Goal: Task Accomplishment & Management: Manage account settings

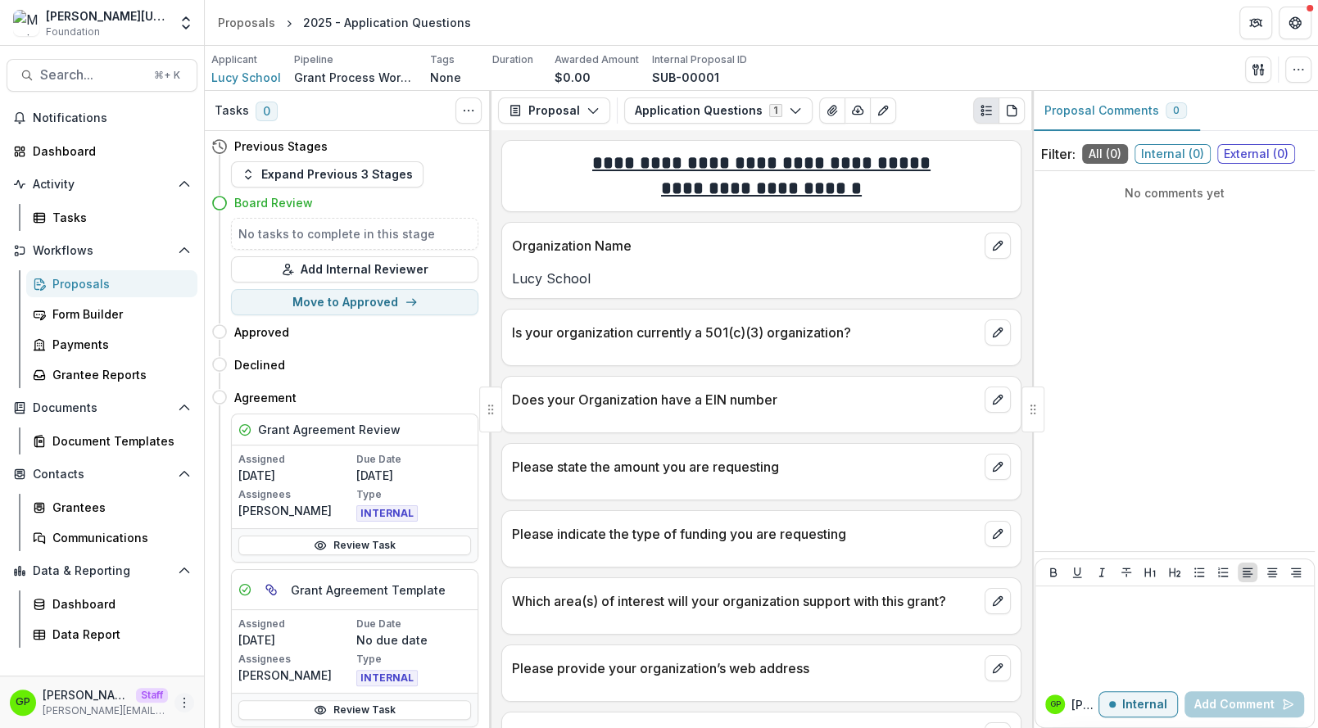
click at [185, 698] on circle "More" at bounding box center [184, 698] width 1 height 1
click at [237, 662] on link "User Settings" at bounding box center [292, 667] width 175 height 27
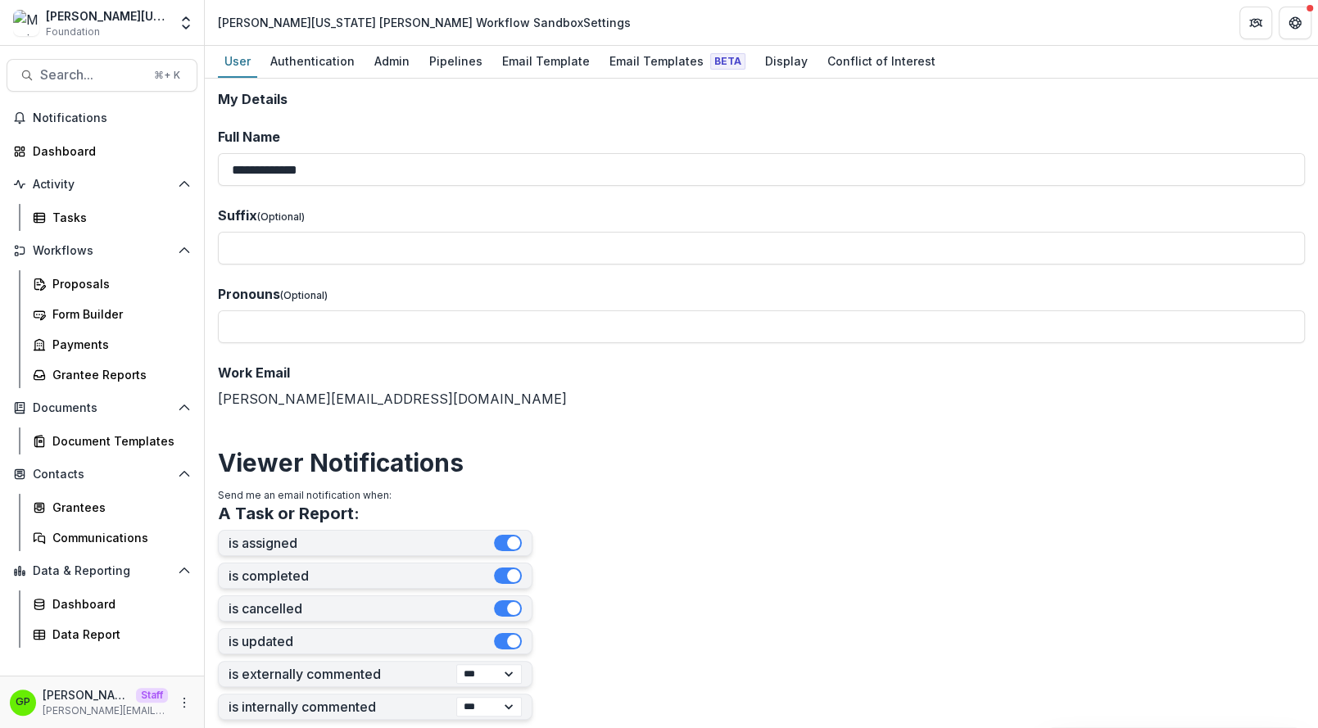
click at [503, 30] on div "Mimi Washington Starrett Workflow Sandbox Settings" at bounding box center [424, 22] width 413 height 17
click at [506, 70] on div "Email Template" at bounding box center [545, 61] width 101 height 24
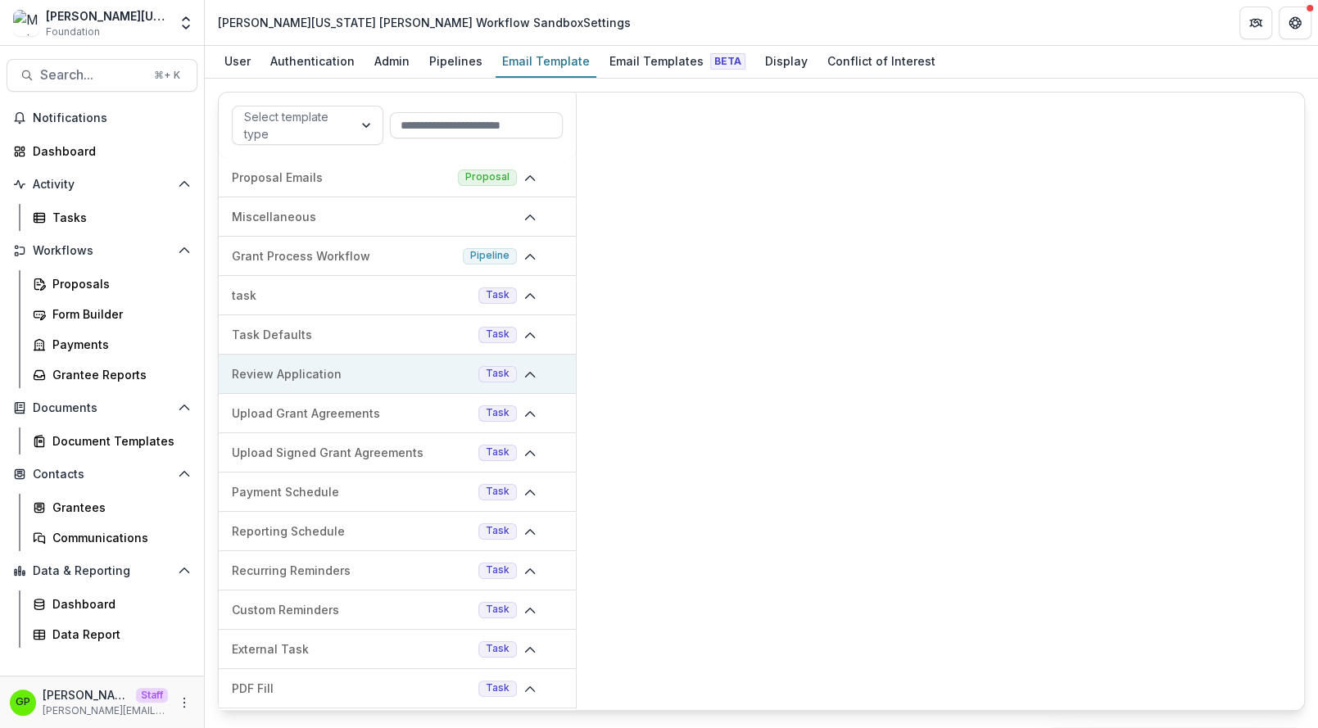
click at [363, 386] on div "Review Application Task" at bounding box center [397, 374] width 357 height 39
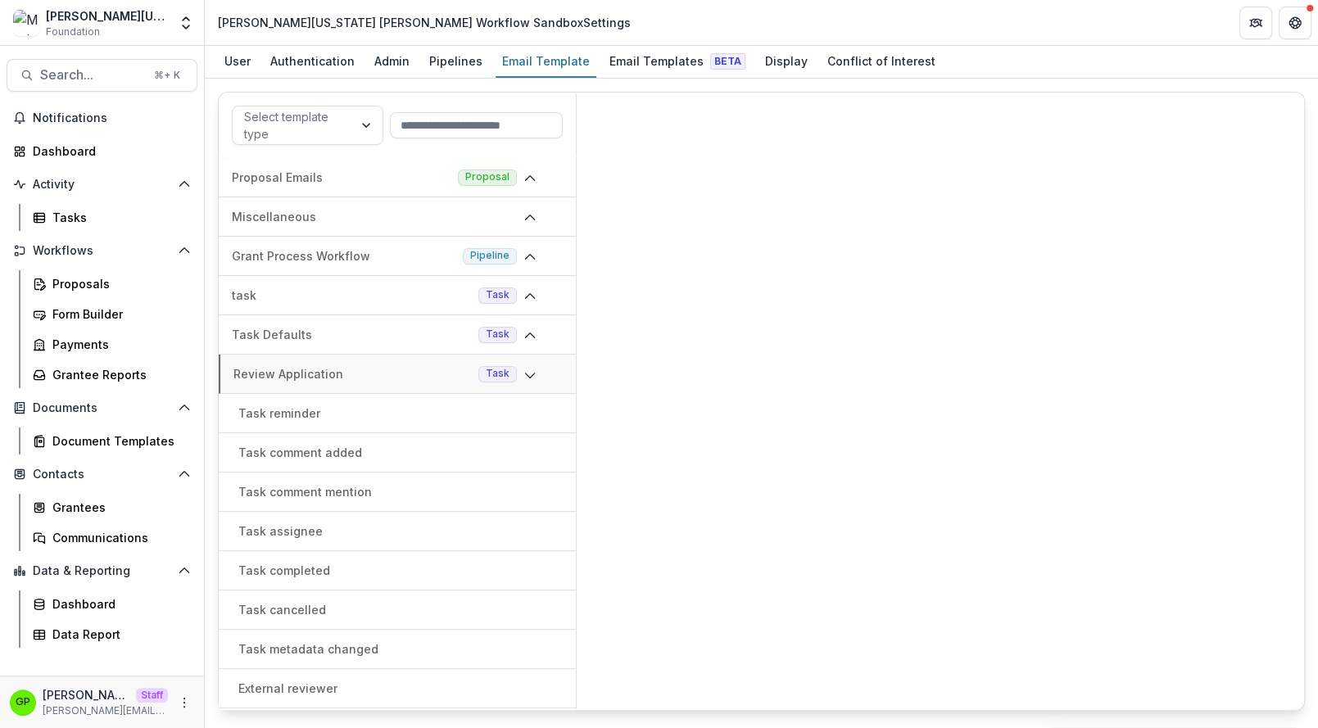
click at [347, 458] on p "Task comment added" at bounding box center [300, 452] width 124 height 17
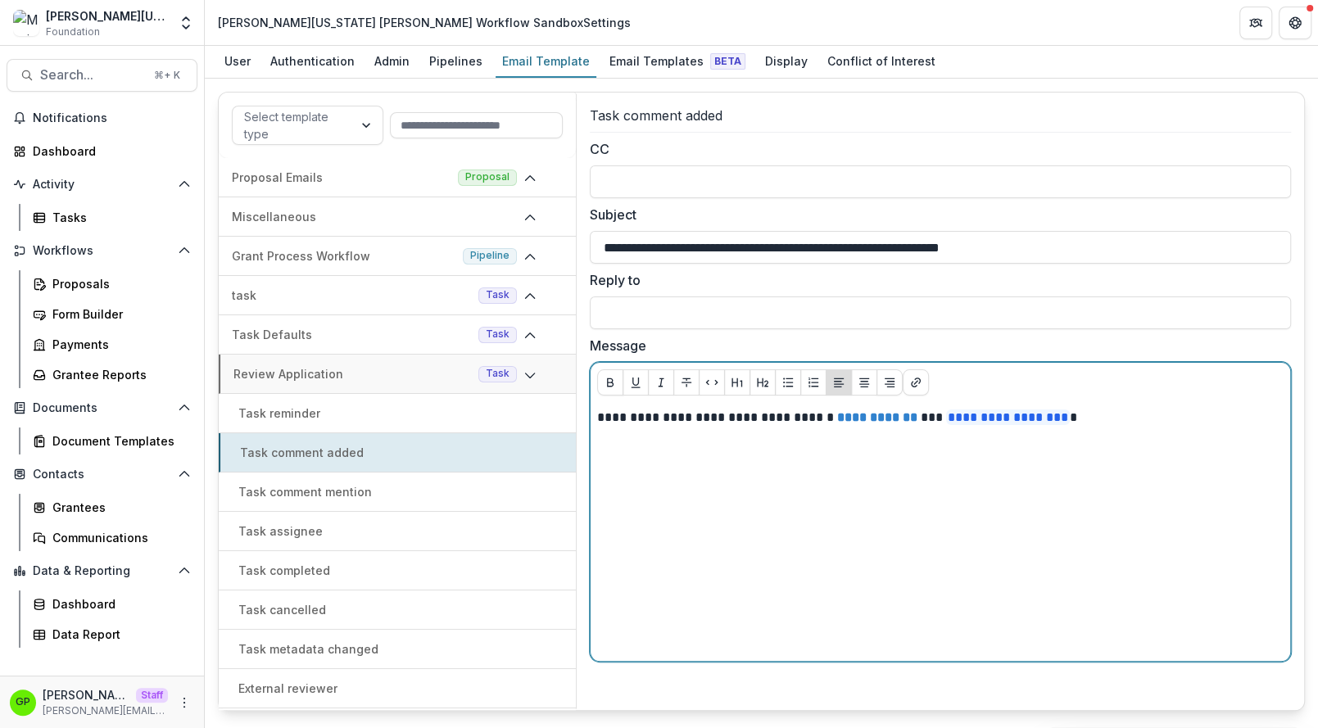
click at [875, 434] on div "**********" at bounding box center [940, 532] width 686 height 246
click at [1235, 443] on div "**********" at bounding box center [940, 532] width 686 height 246
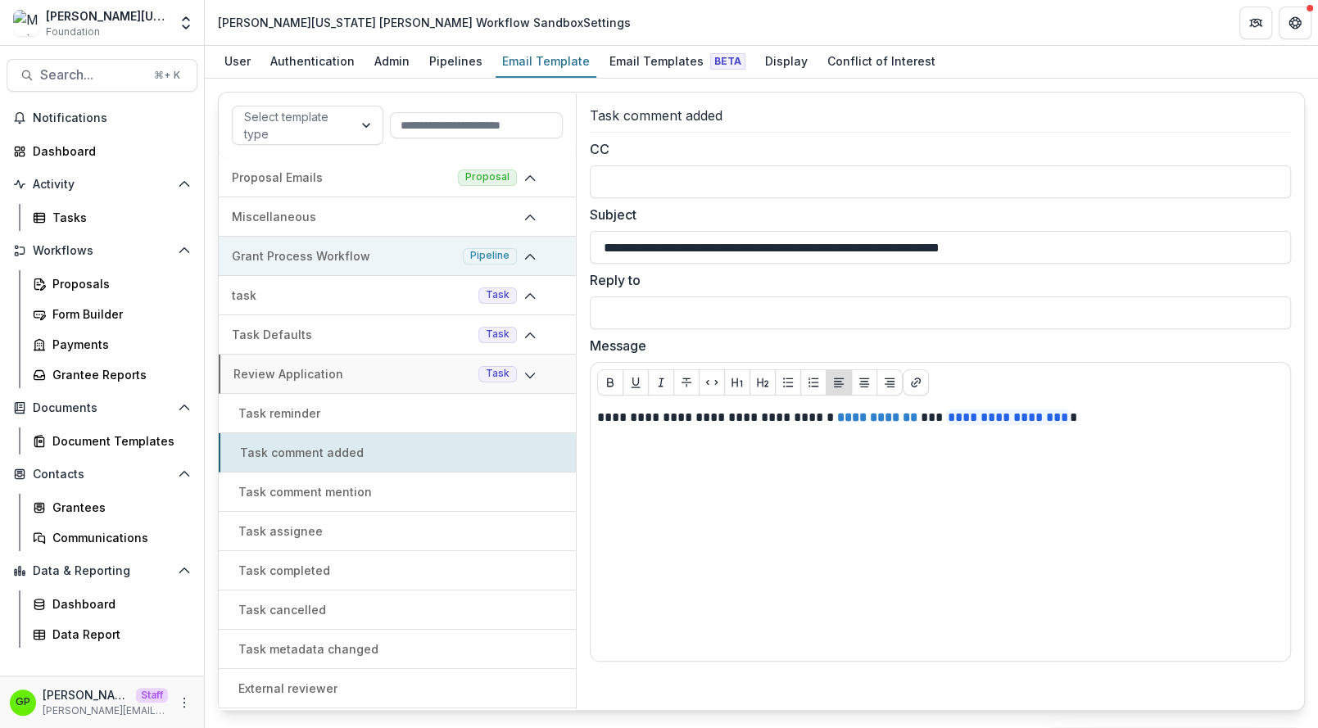
click at [394, 251] on p "Grant Process Workflow" at bounding box center [344, 255] width 224 height 17
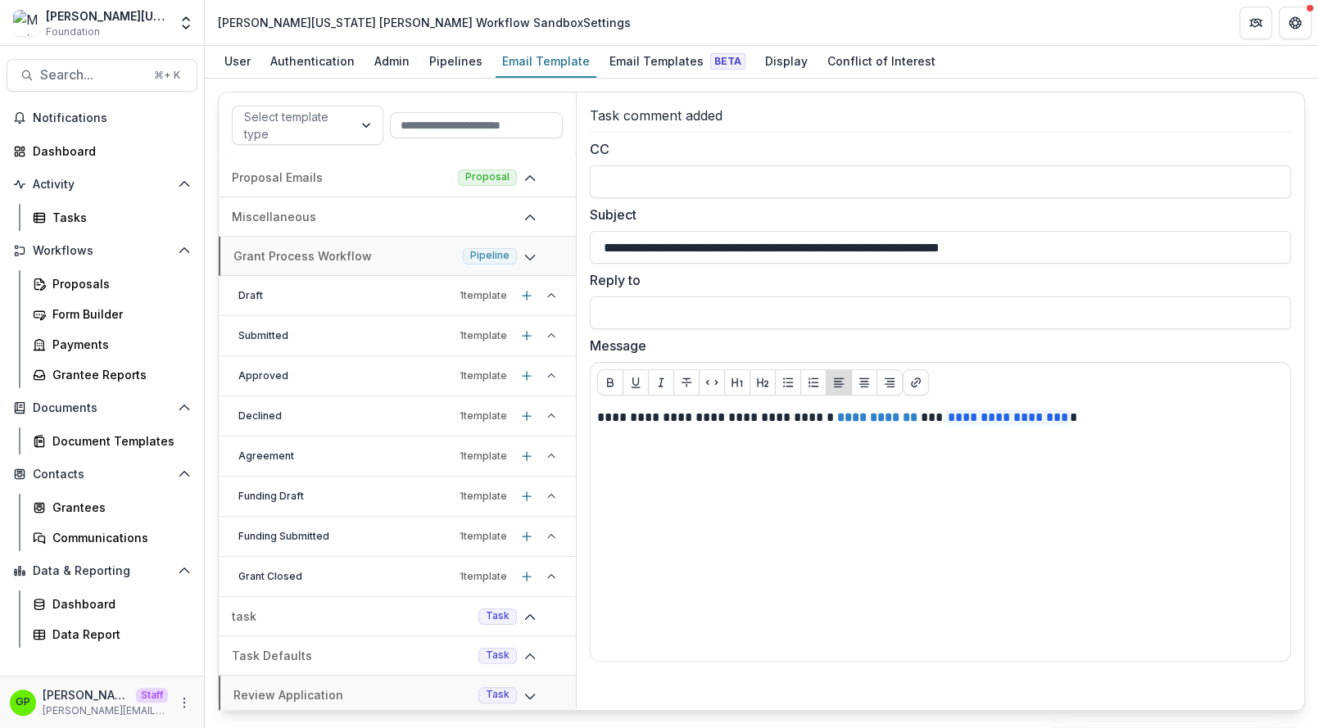
click at [346, 307] on div "Draft 1 template" at bounding box center [397, 296] width 357 height 40
click at [348, 340] on p "Stage change message - Draft" at bounding box center [333, 335] width 176 height 17
type input "**********"
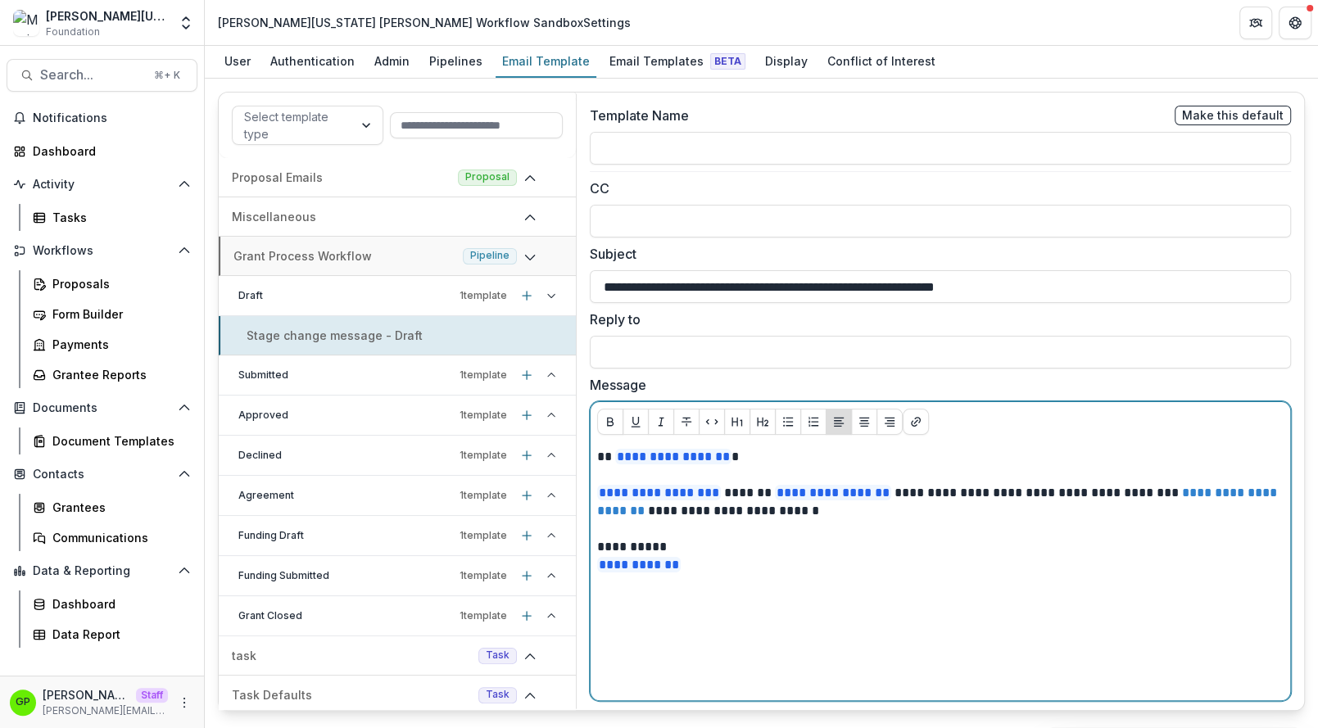
click at [866, 562] on p "**********" at bounding box center [940, 556] width 687 height 36
click at [818, 474] on p at bounding box center [940, 475] width 686 height 18
click at [811, 452] on p "**********" at bounding box center [940, 457] width 687 height 18
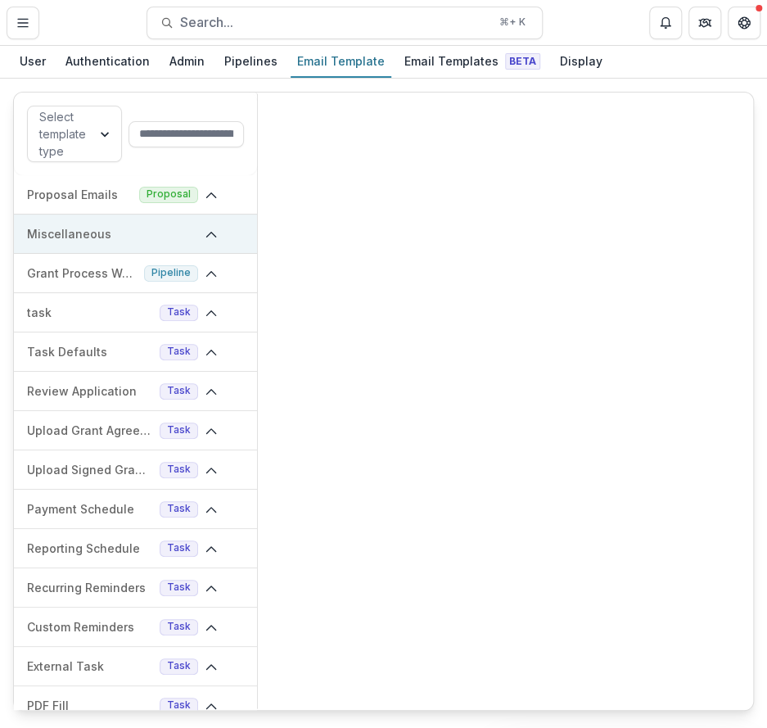
click at [88, 246] on div "Miscellaneous" at bounding box center [135, 234] width 243 height 39
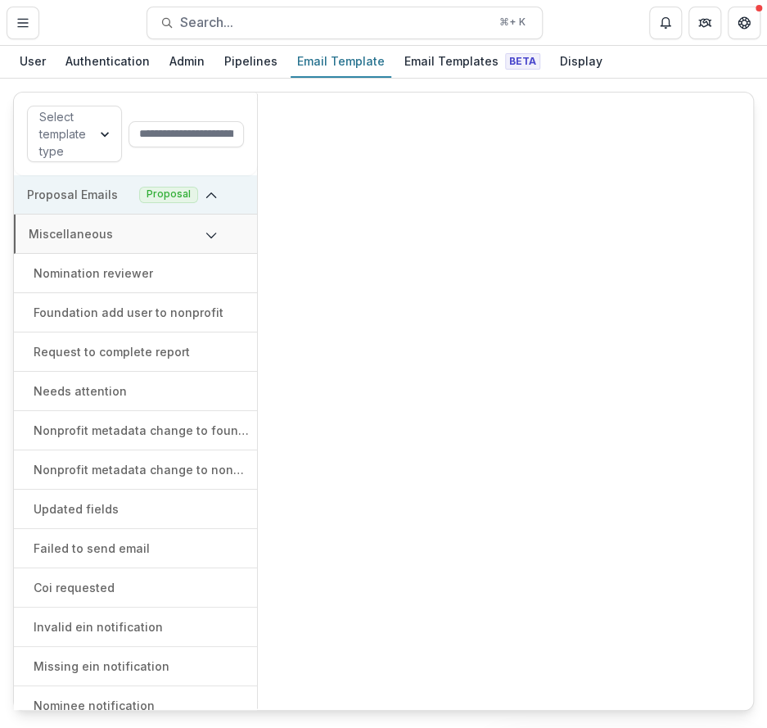
click at [88, 206] on div "Proposal Emails Proposal" at bounding box center [135, 194] width 243 height 39
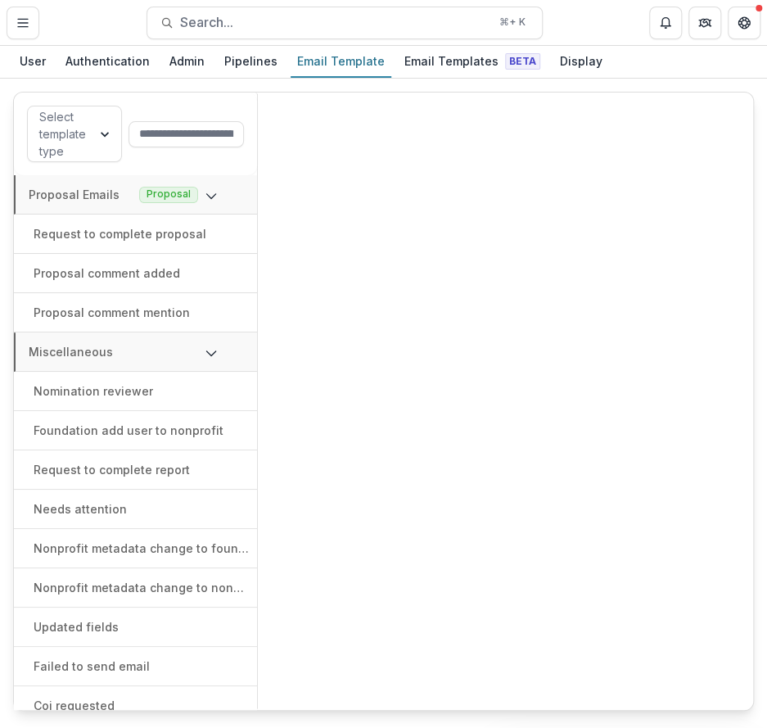
click at [88, 244] on div "Request to complete proposal" at bounding box center [135, 234] width 243 height 39
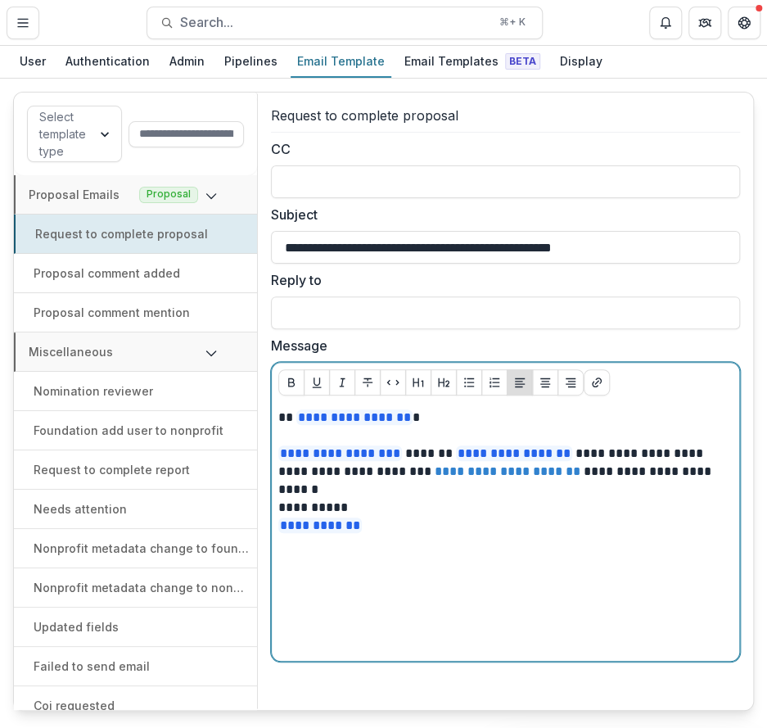
click at [450, 517] on p "**********" at bounding box center [505, 526] width 455 height 18
click at [410, 493] on p at bounding box center [505, 490] width 455 height 18
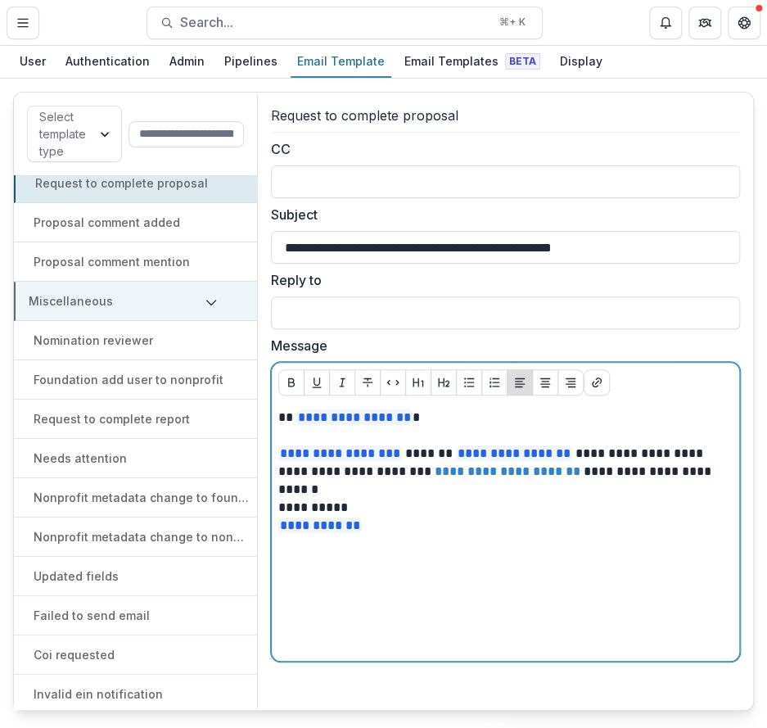
scroll to position [52, 0]
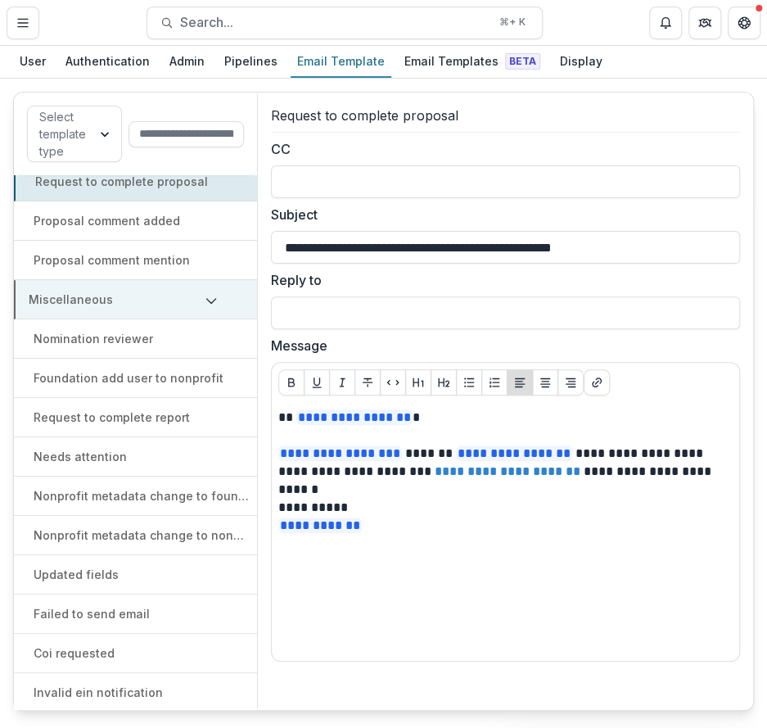
click at [149, 364] on div "Foundation add user to nonprofit" at bounding box center [135, 378] width 243 height 39
type input "**********"
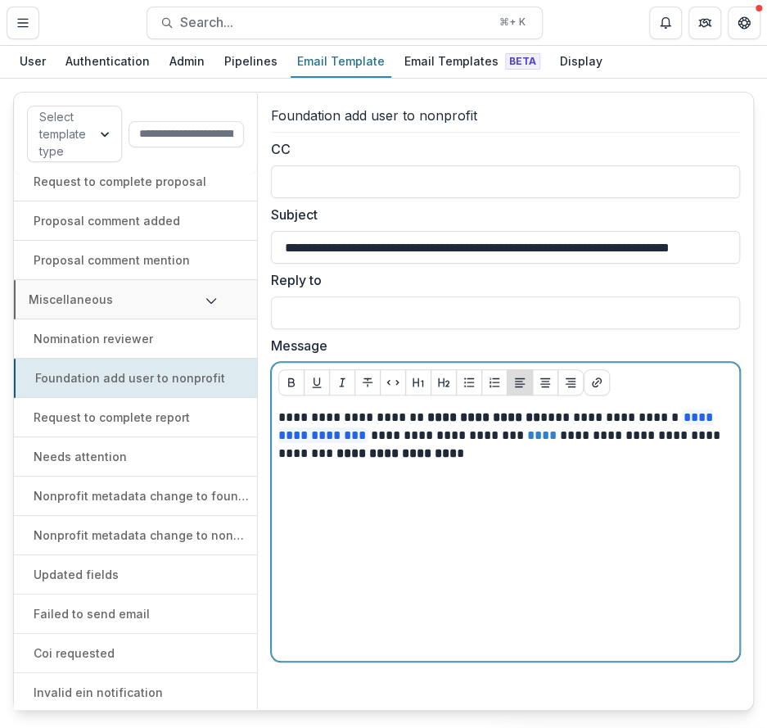
click at [432, 501] on div "**********" at bounding box center [505, 532] width 455 height 246
click at [526, 454] on p "**********" at bounding box center [505, 436] width 455 height 54
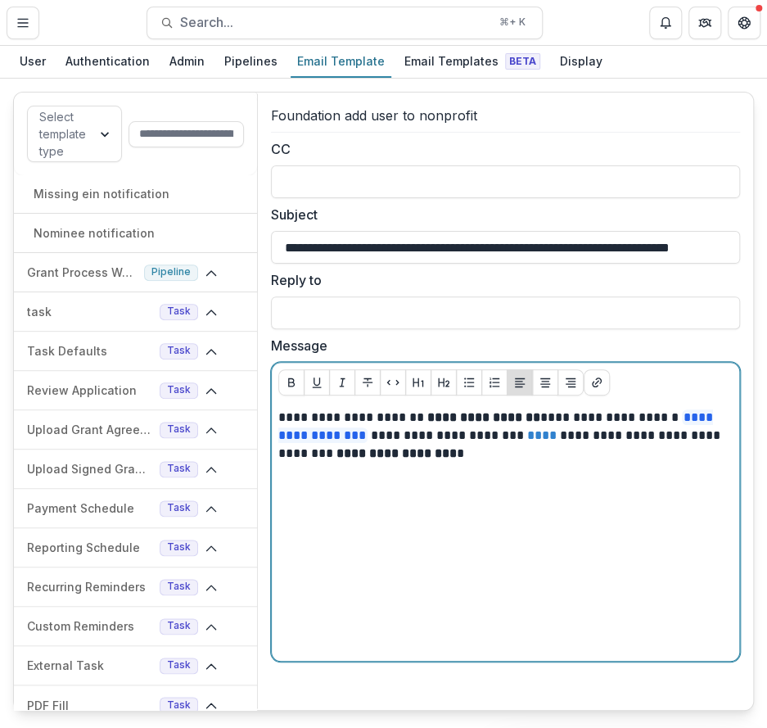
scroll to position [426, 0]
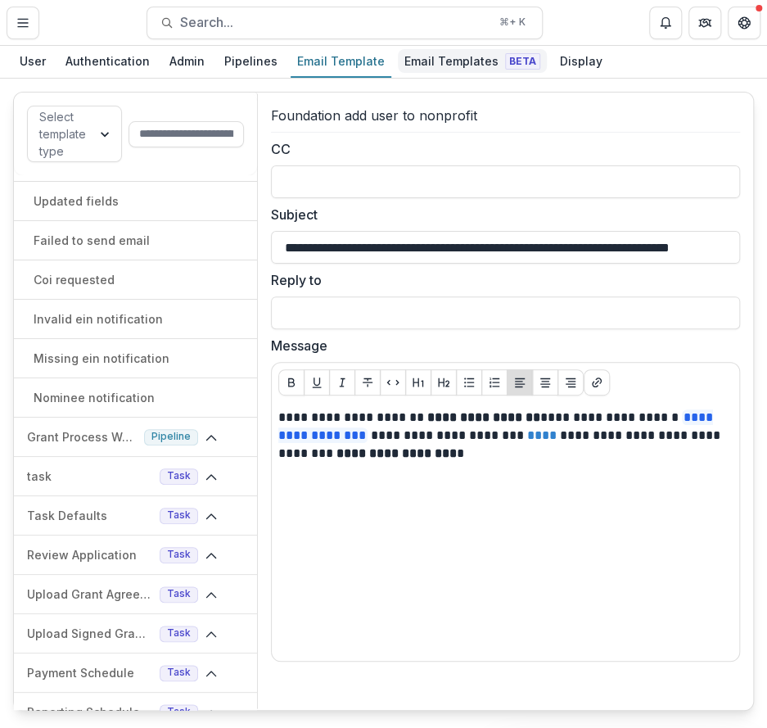
click at [457, 62] on div "Email Templates Beta" at bounding box center [472, 61] width 149 height 24
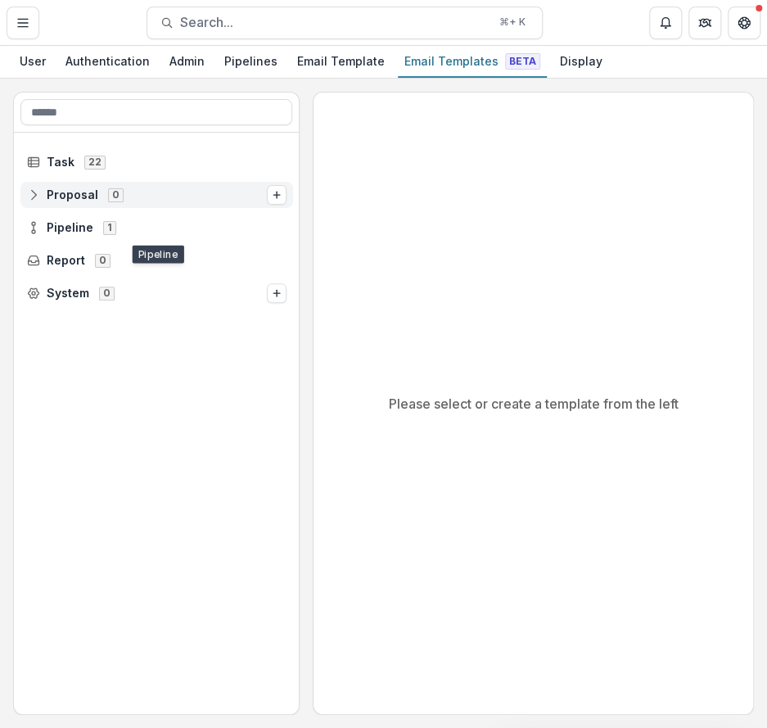
click at [95, 188] on span "Proposal" at bounding box center [73, 195] width 52 height 14
click at [92, 127] on div at bounding box center [156, 113] width 285 height 40
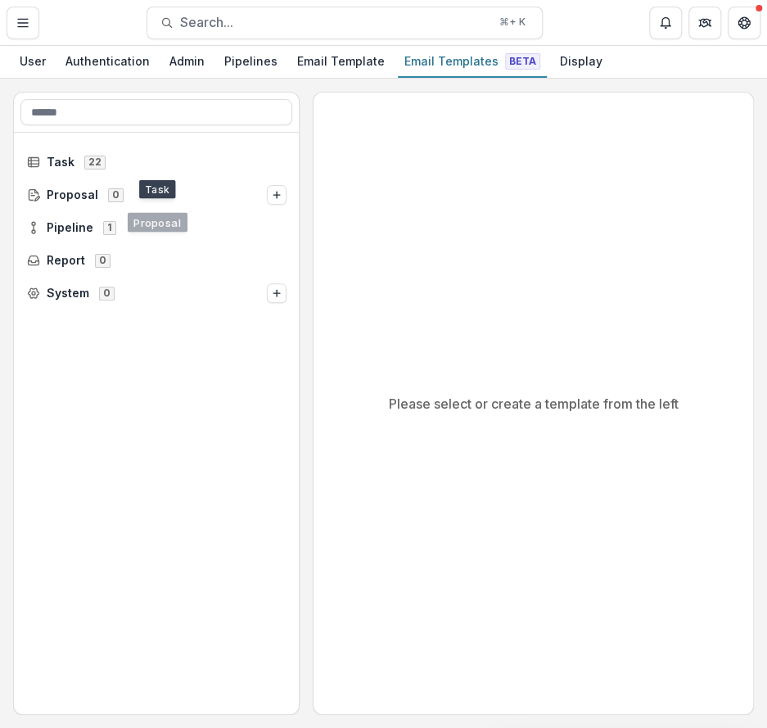
click at [89, 211] on div "Pipeline 1" at bounding box center [157, 227] width 286 height 33
click at [89, 217] on div "Pipeline 1" at bounding box center [156, 228] width 273 height 26
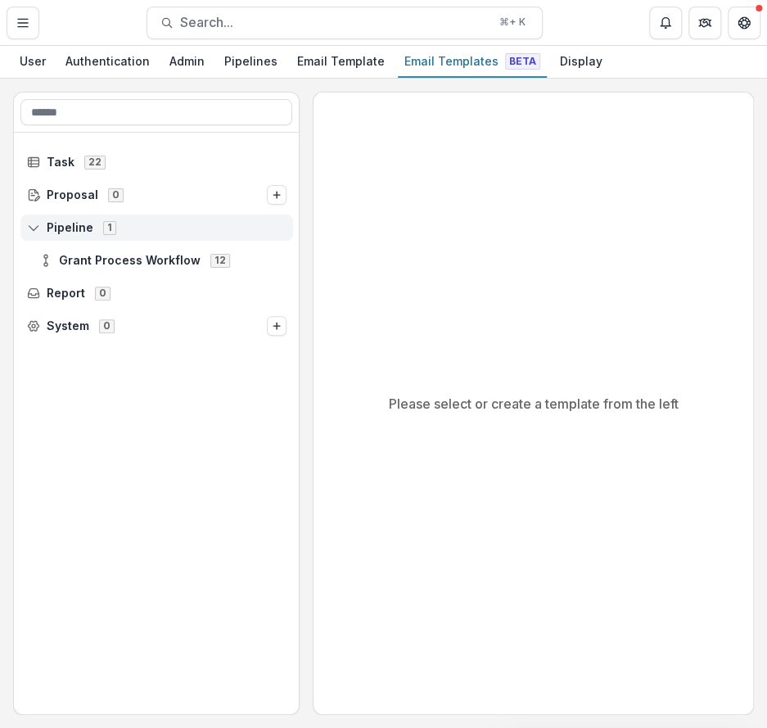
click at [88, 224] on span "Pipeline" at bounding box center [70, 228] width 47 height 14
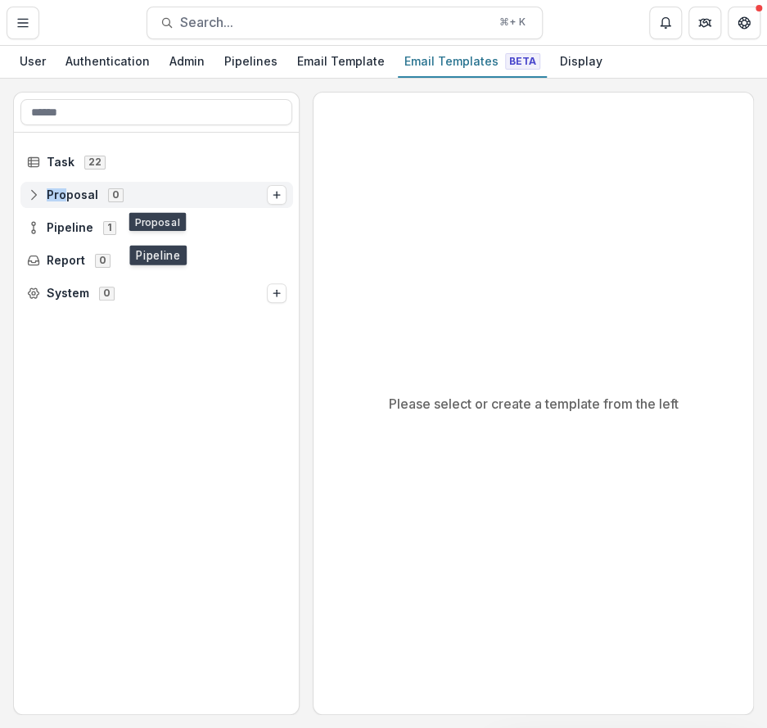
click at [64, 188] on span "Proposal" at bounding box center [73, 195] width 52 height 14
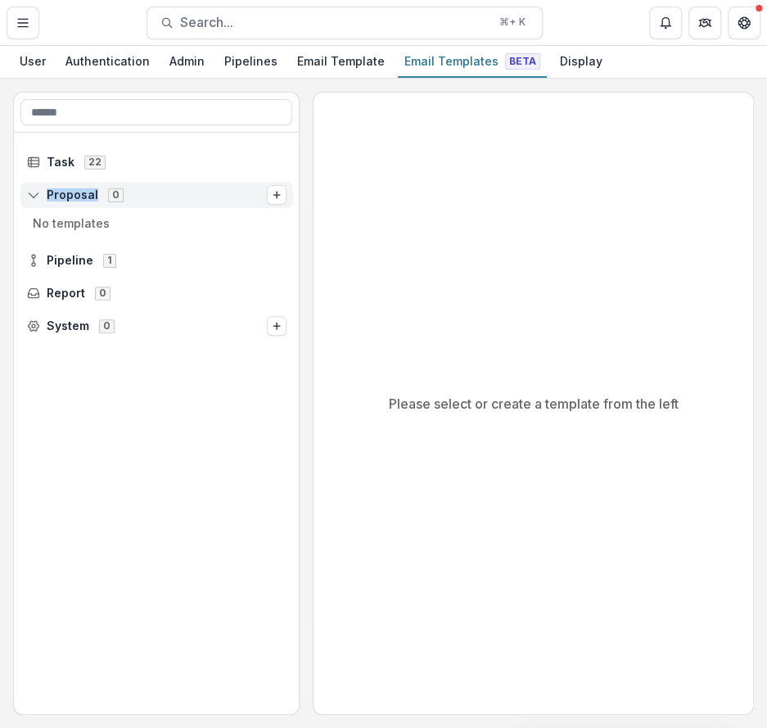
click at [64, 188] on span "Proposal" at bounding box center [73, 195] width 52 height 14
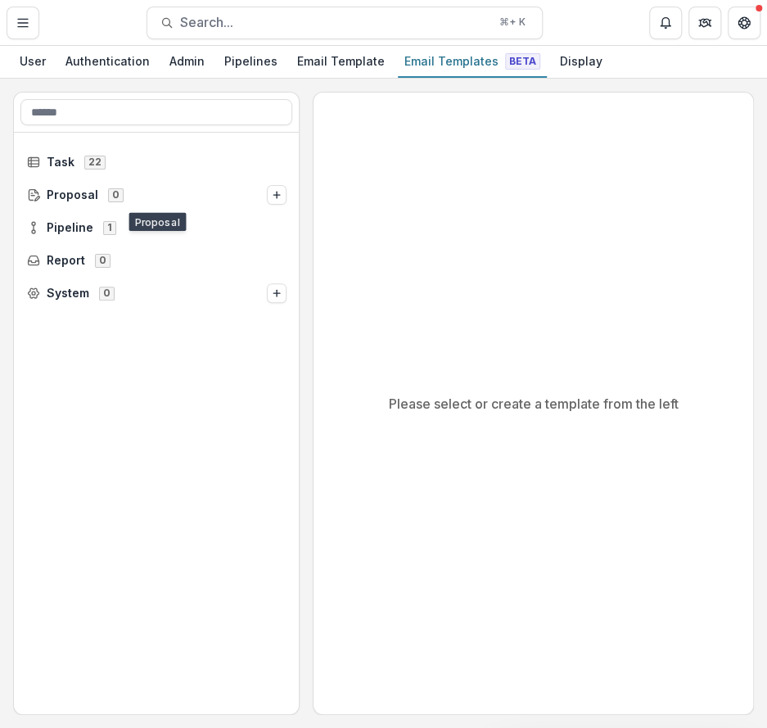
click at [139, 209] on div "Proposal 0" at bounding box center [157, 195] width 286 height 33
click at [141, 217] on div "Pipeline 1" at bounding box center [156, 228] width 273 height 26
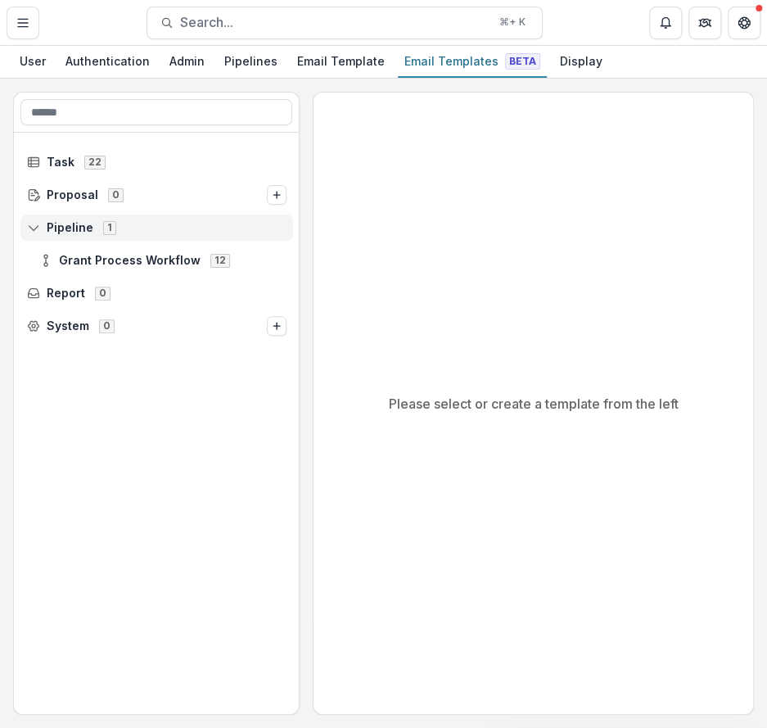
click at [138, 219] on div "Pipeline 1" at bounding box center [156, 228] width 273 height 26
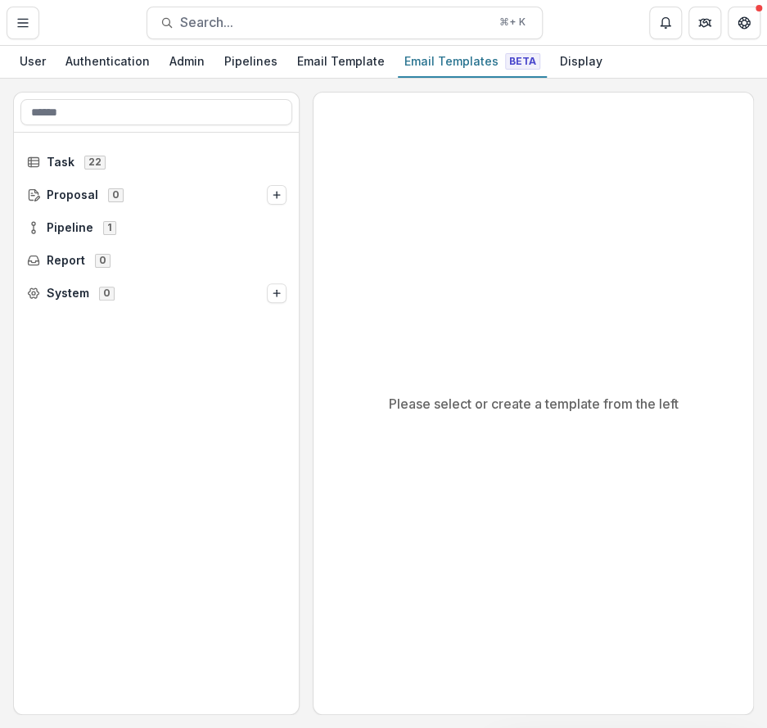
click at [693, 455] on div "Please select or create a template from the left" at bounding box center [534, 404] width 440 height 622
click at [22, 21] on icon "Toggle Menu" at bounding box center [22, 22] width 13 height 13
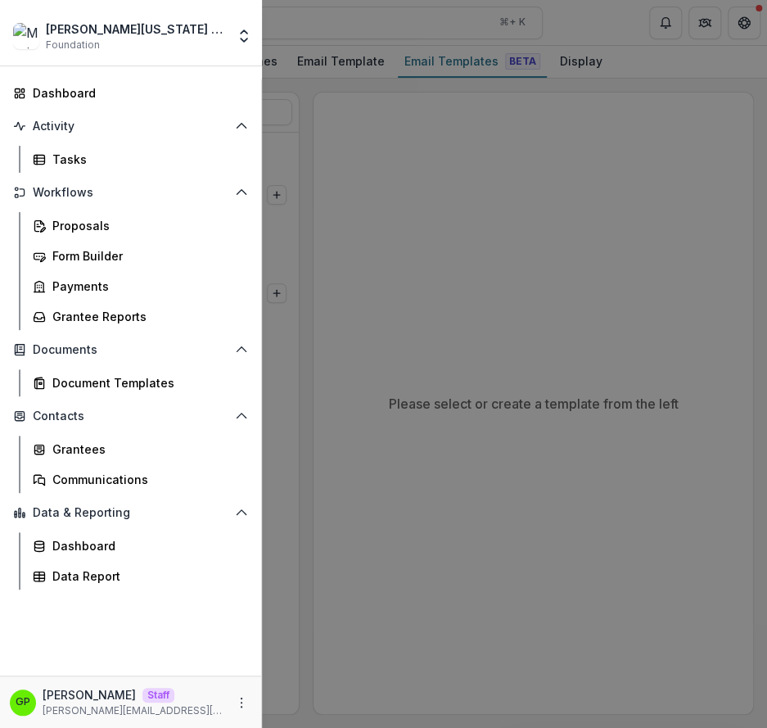
click at [523, 142] on div "Mimi Washington Starrett Workflow Sandbox Foundation Aggregate Analysis Foundat…" at bounding box center [383, 364] width 767 height 728
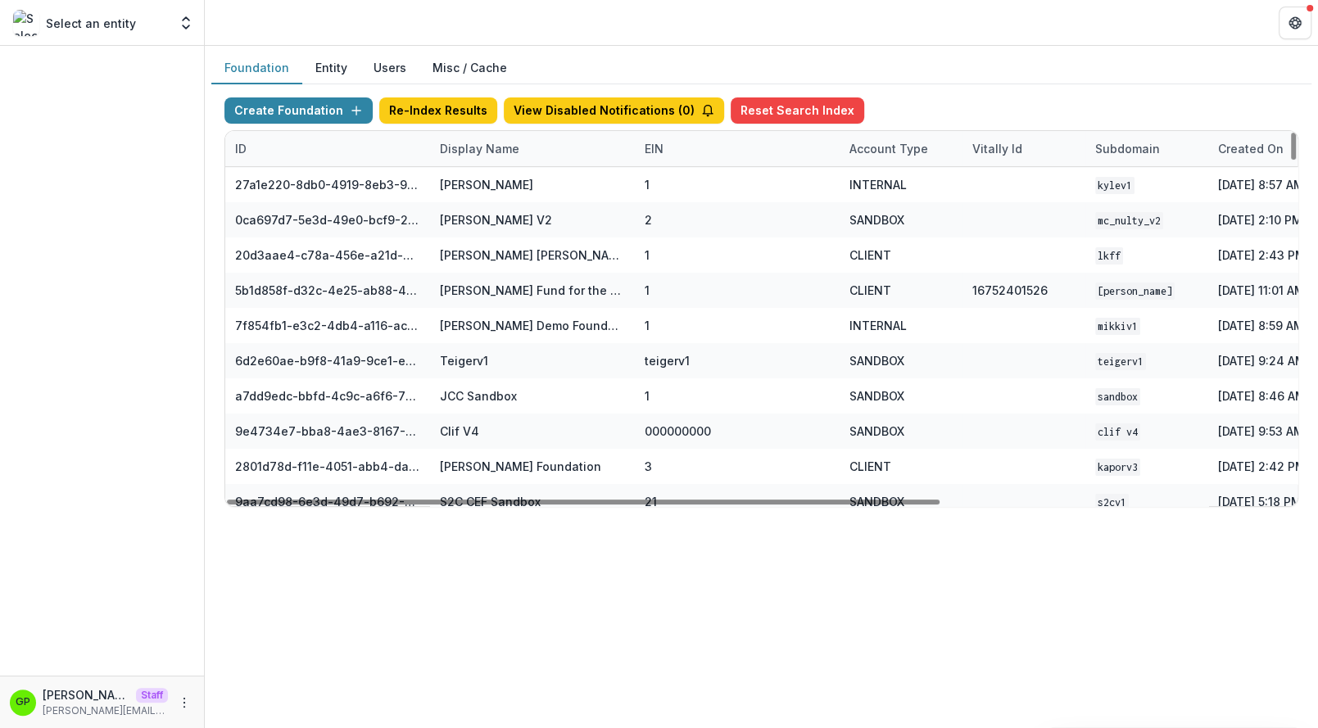
click at [468, 154] on div "Display Name" at bounding box center [479, 148] width 99 height 17
click at [485, 185] on input at bounding box center [531, 184] width 197 height 26
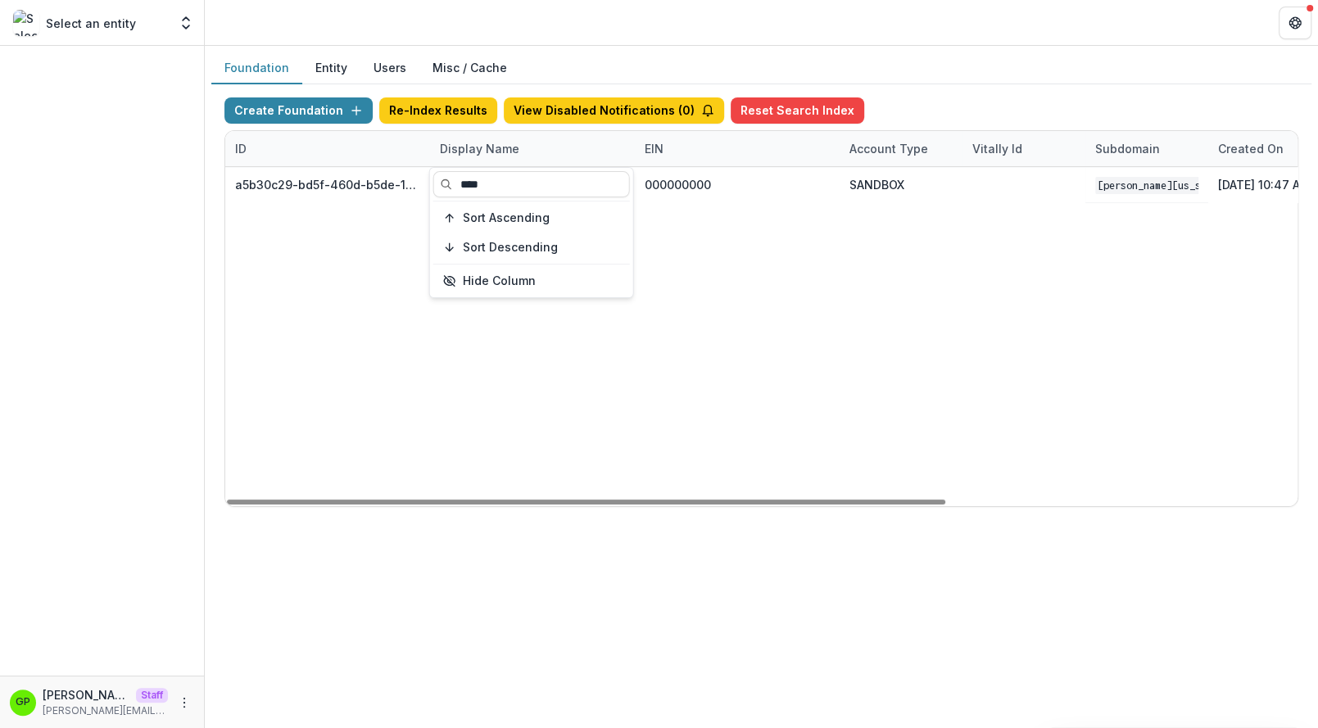
type input "****"
click at [513, 490] on div "a5b30c29-bd5f-460d-b5de-10f91c4c8fbf Mimi Washington Starrett Workflow Sandbox …" at bounding box center [1023, 336] width 1597 height 339
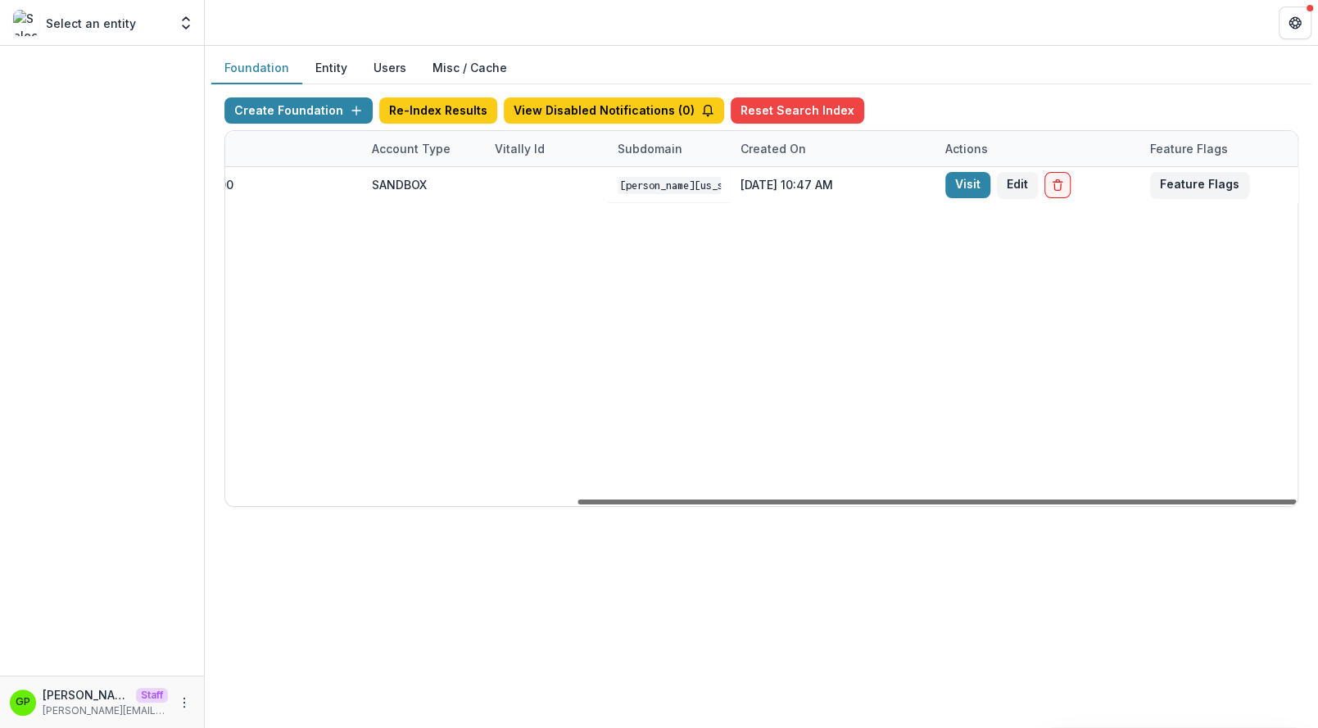
scroll to position [0, 524]
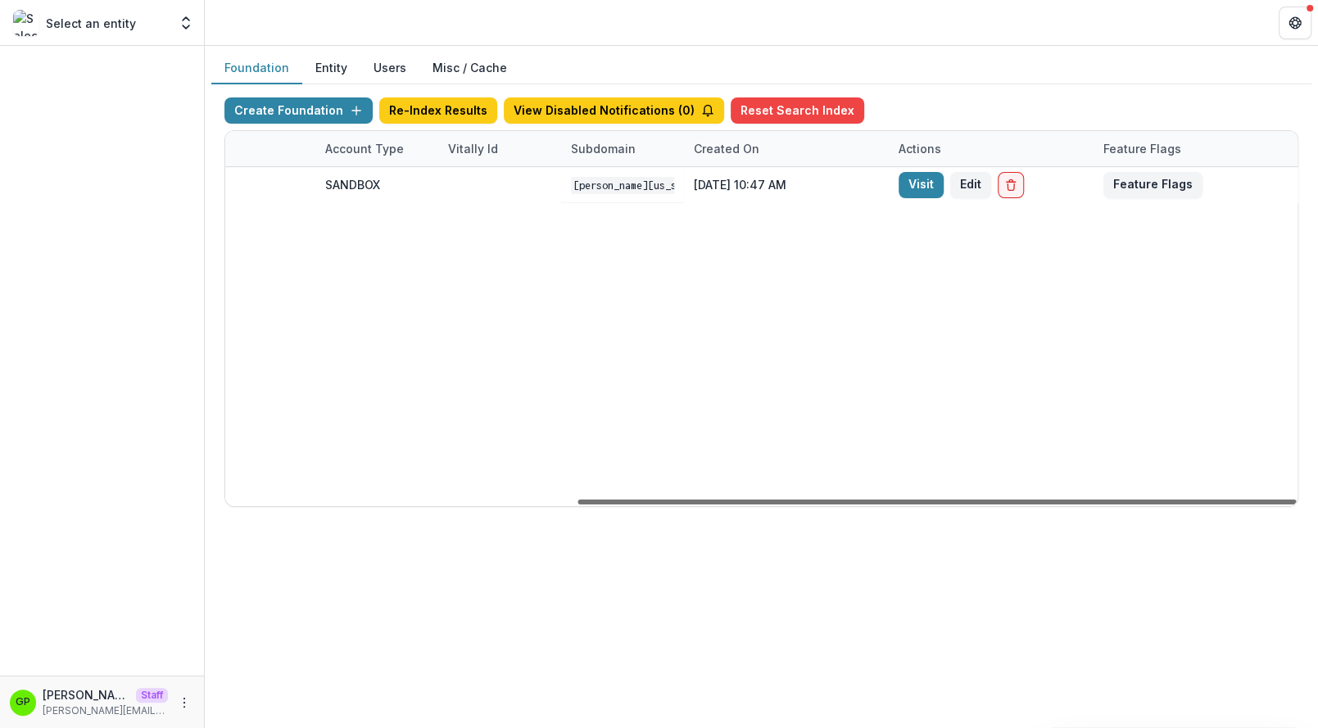
drag, startPoint x: 555, startPoint y: 505, endPoint x: 1105, endPoint y: 507, distance: 549.5
click at [1105, 504] on div at bounding box center [936, 502] width 718 height 5
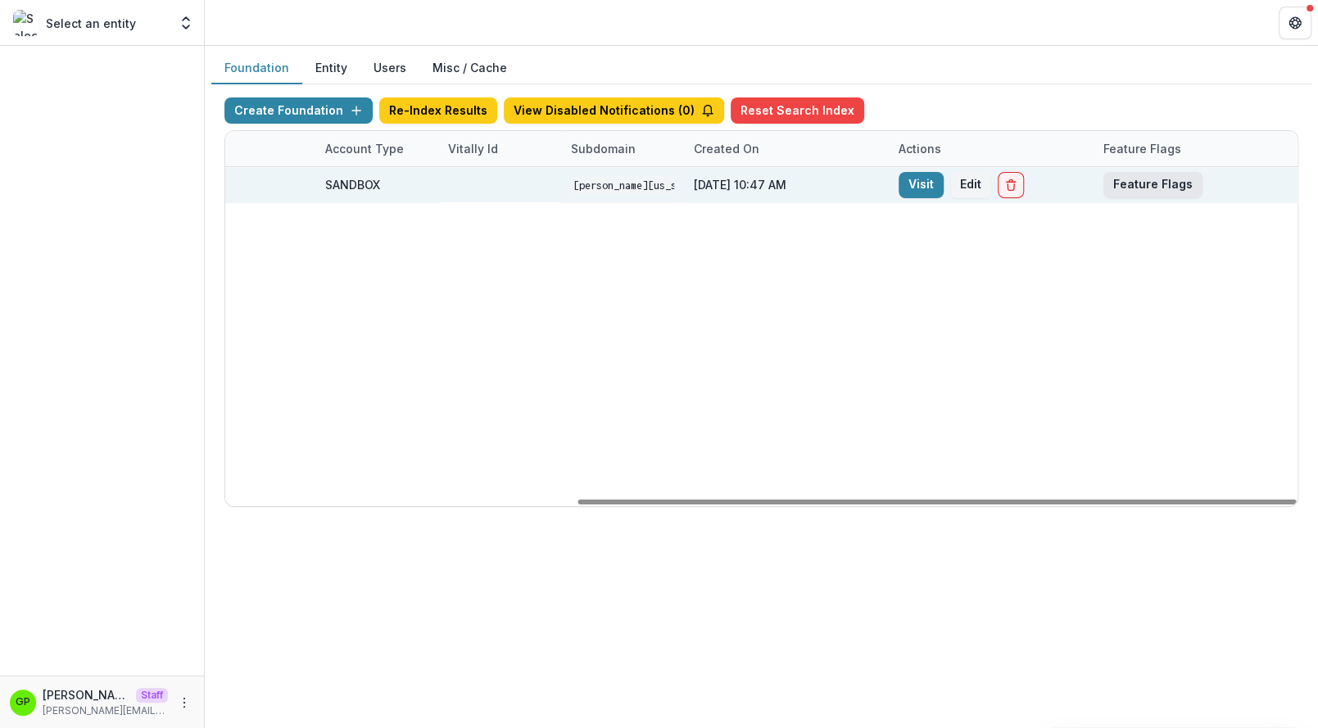
click at [1128, 174] on button "Feature Flags" at bounding box center [1152, 185] width 99 height 26
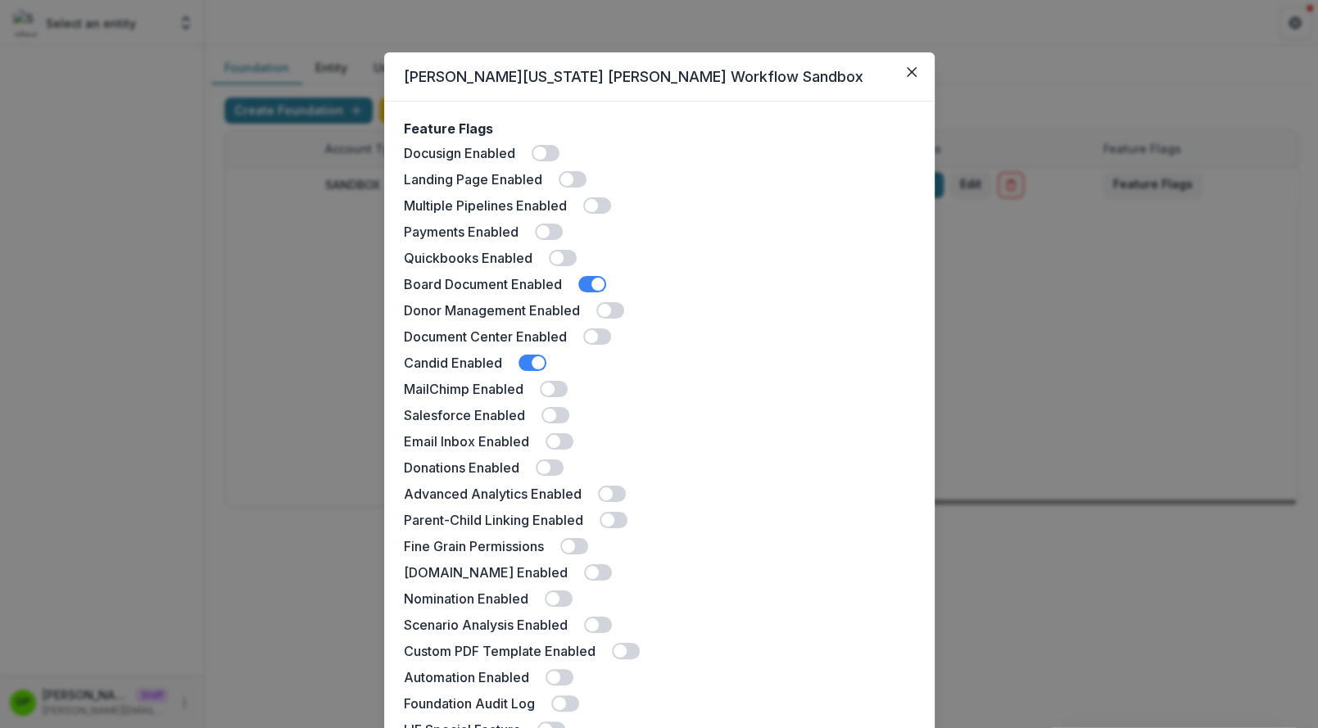
scroll to position [280, 0]
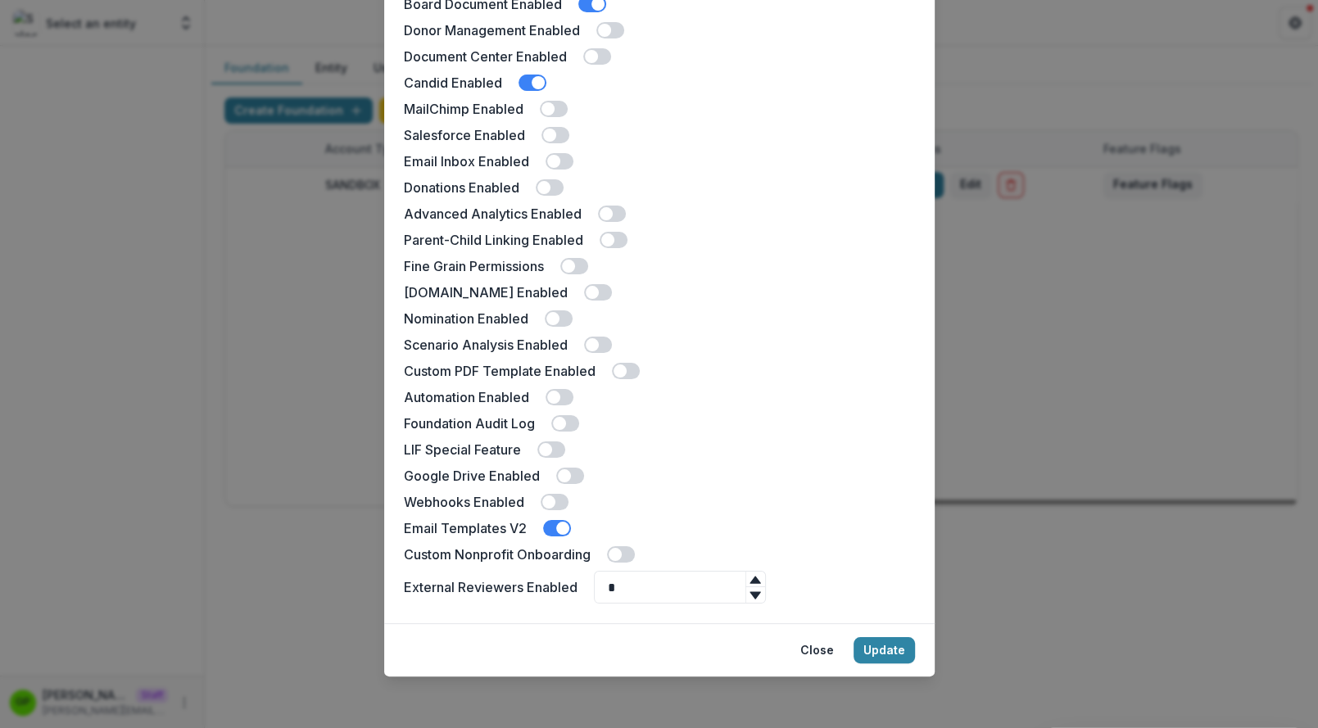
click at [554, 529] on span at bounding box center [557, 528] width 28 height 16
click at [890, 657] on button "Update" at bounding box center [883, 650] width 61 height 26
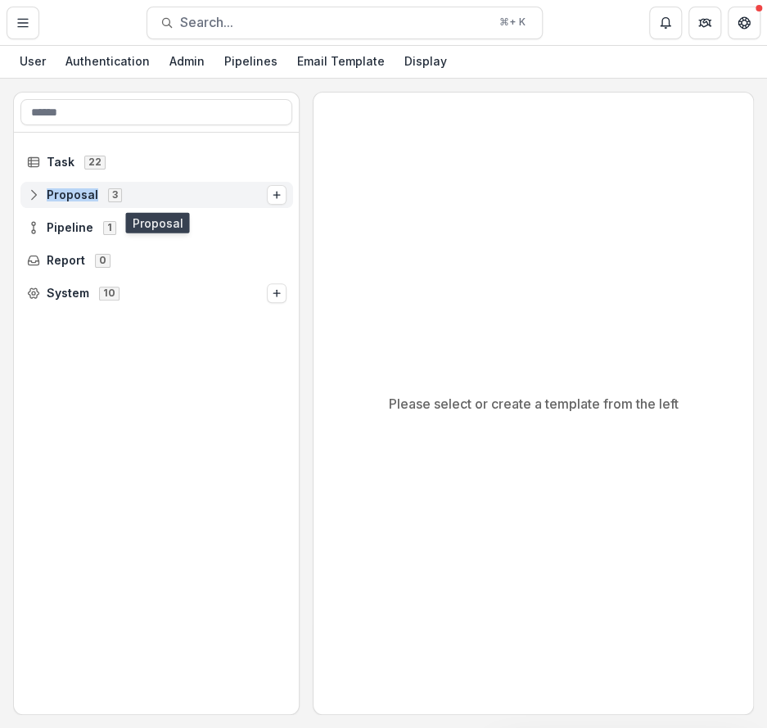
click at [156, 186] on div "Proposal 3" at bounding box center [156, 195] width 273 height 26
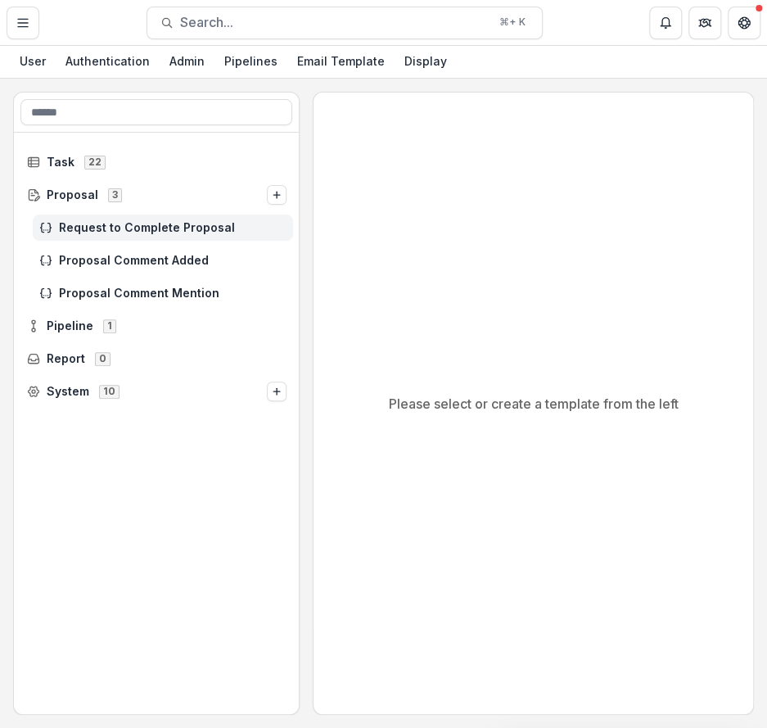
click at [145, 217] on div "Request to Complete Proposal" at bounding box center [163, 228] width 260 height 26
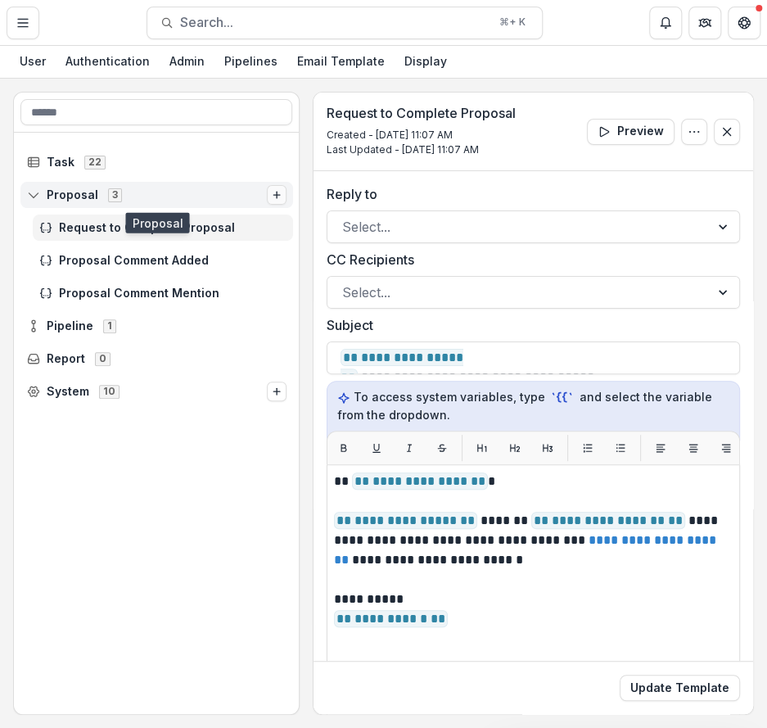
click at [276, 188] on button "Options" at bounding box center [277, 195] width 20 height 20
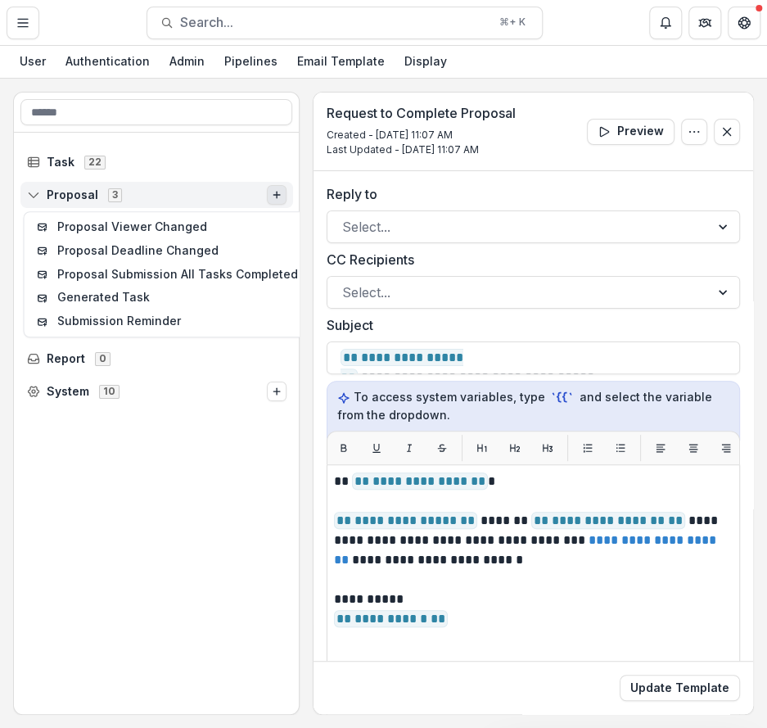
click at [223, 192] on span "Proposal 3" at bounding box center [147, 195] width 240 height 14
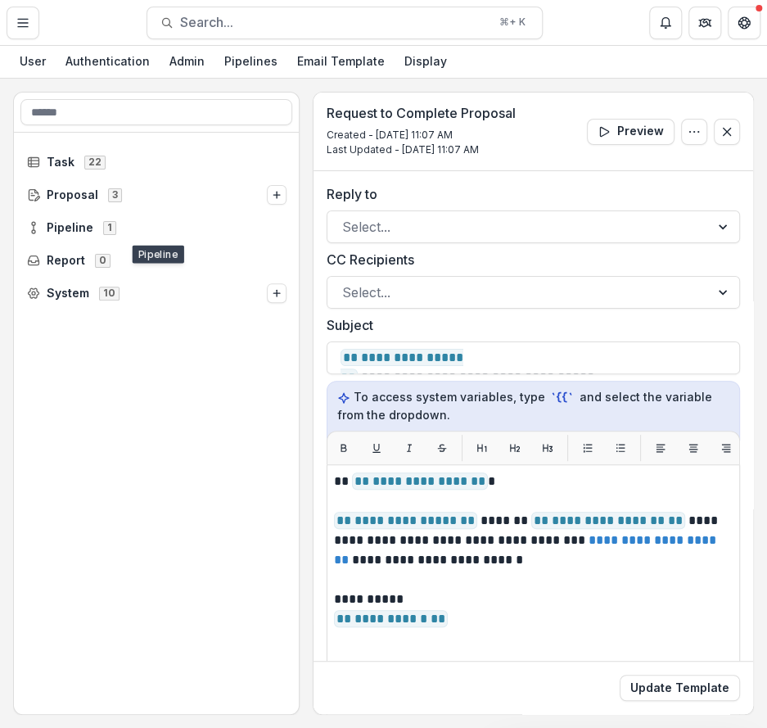
click at [172, 208] on div "Proposal 3" at bounding box center [157, 195] width 286 height 33
click at [165, 208] on div "Proposal 3" at bounding box center [157, 195] width 286 height 33
click at [164, 204] on div "Proposal 3" at bounding box center [156, 195] width 273 height 26
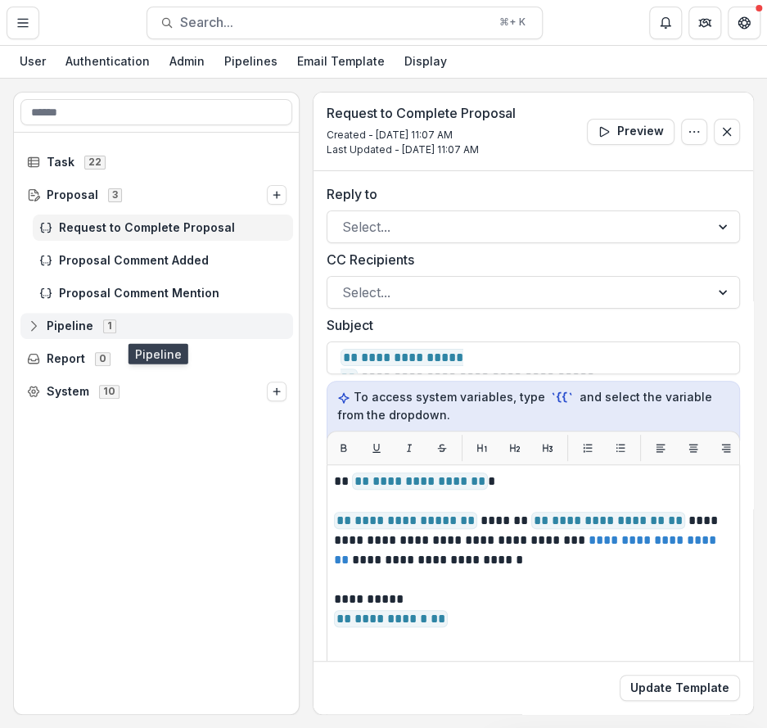
click at [158, 334] on div "Pipeline 1" at bounding box center [156, 326] width 273 height 26
click at [147, 334] on div "Pipeline 1" at bounding box center [156, 326] width 273 height 26
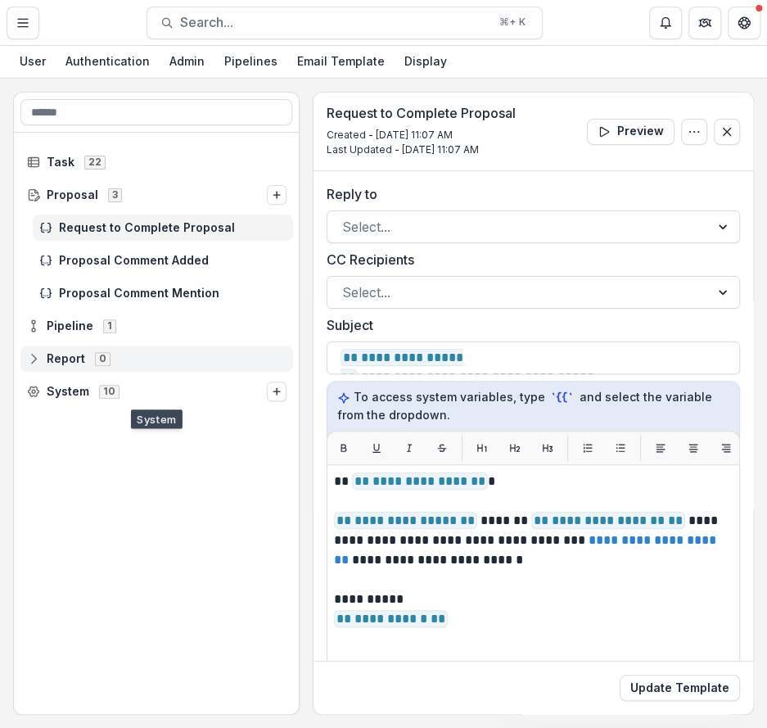
click at [93, 357] on div "0" at bounding box center [103, 358] width 22 height 14
click at [87, 360] on span "Report 0" at bounding box center [157, 358] width 260 height 14
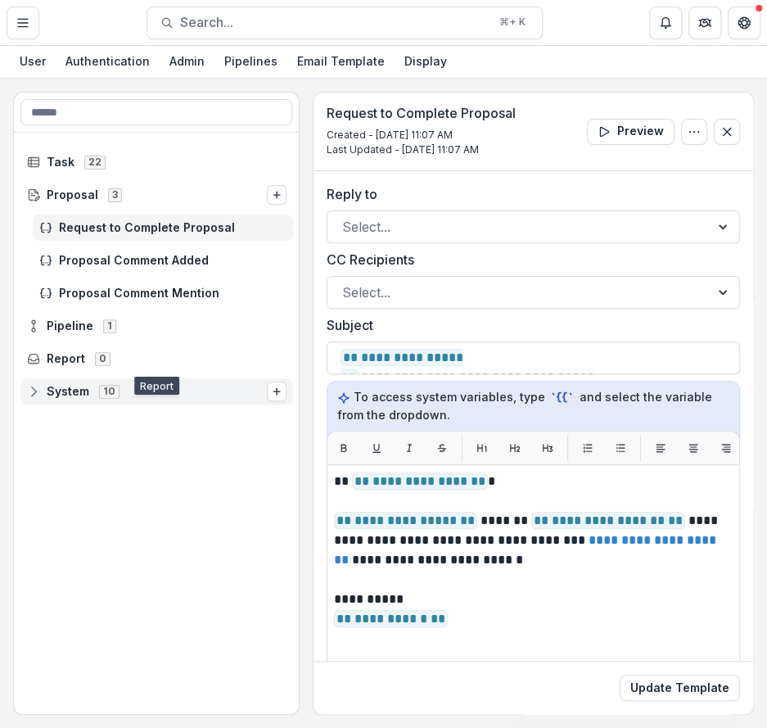
click at [87, 379] on div "System 10" at bounding box center [156, 391] width 273 height 26
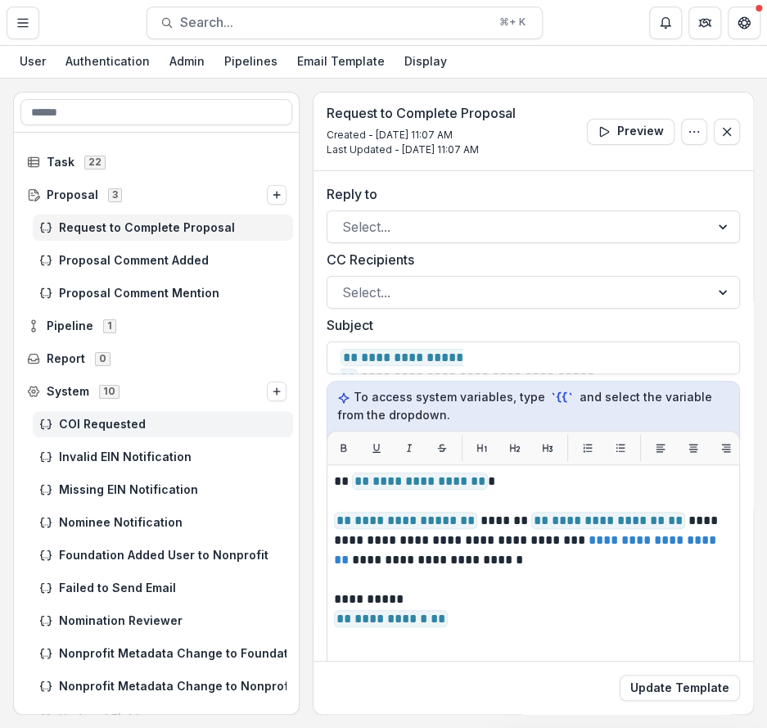
click at [93, 424] on span "COI Requested" at bounding box center [173, 425] width 228 height 14
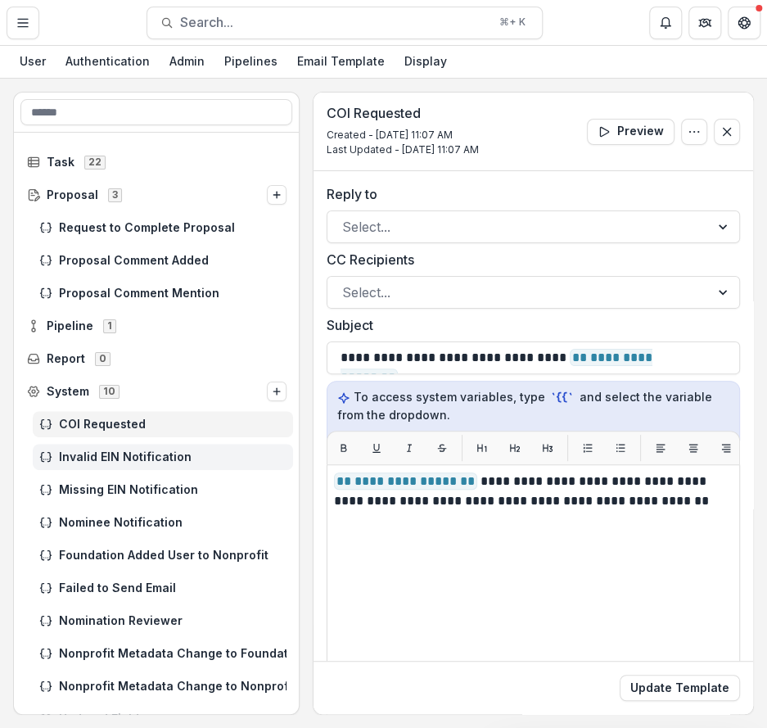
click at [92, 453] on span "Invalid EIN Notification" at bounding box center [173, 457] width 228 height 14
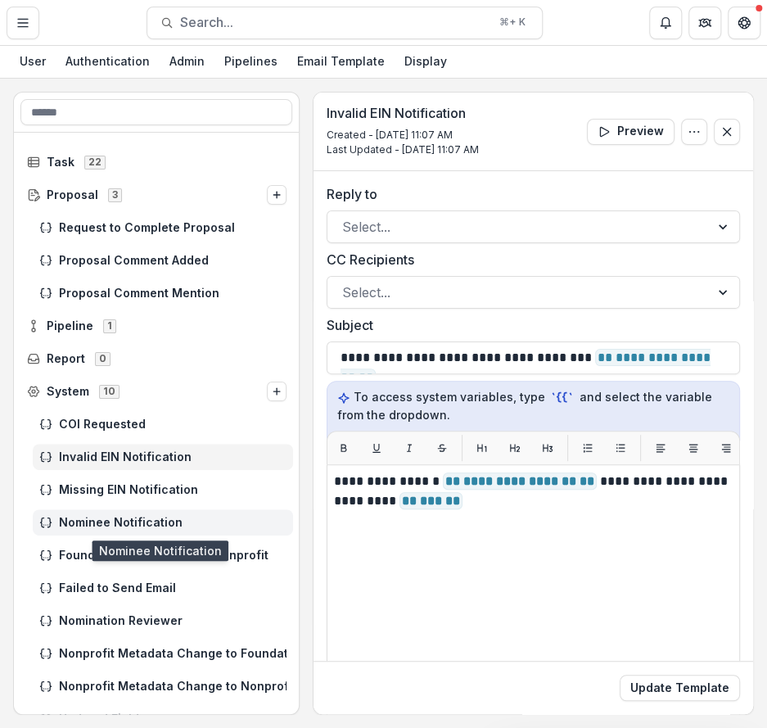
click at [92, 532] on div "Nominee Notification" at bounding box center [163, 522] width 260 height 26
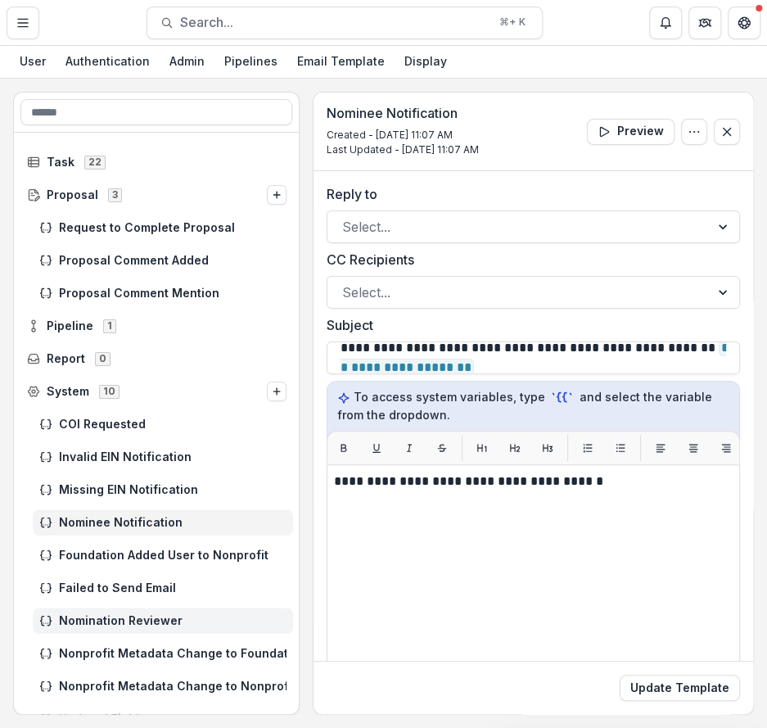
click at [80, 624] on span "Nomination Reviewer" at bounding box center [173, 621] width 228 height 14
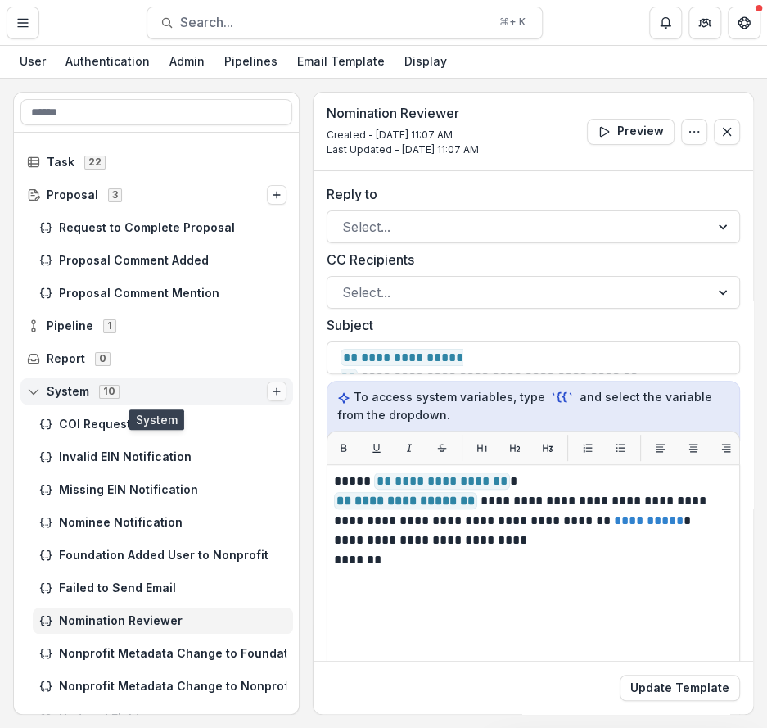
click at [269, 389] on button "Options" at bounding box center [277, 392] width 20 height 20
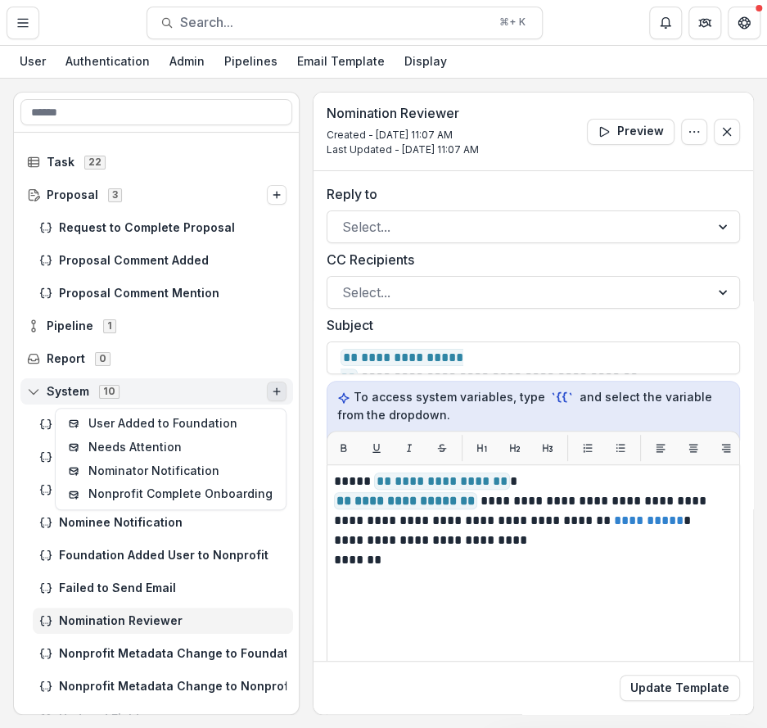
click at [185, 388] on span "System 10" at bounding box center [147, 391] width 240 height 14
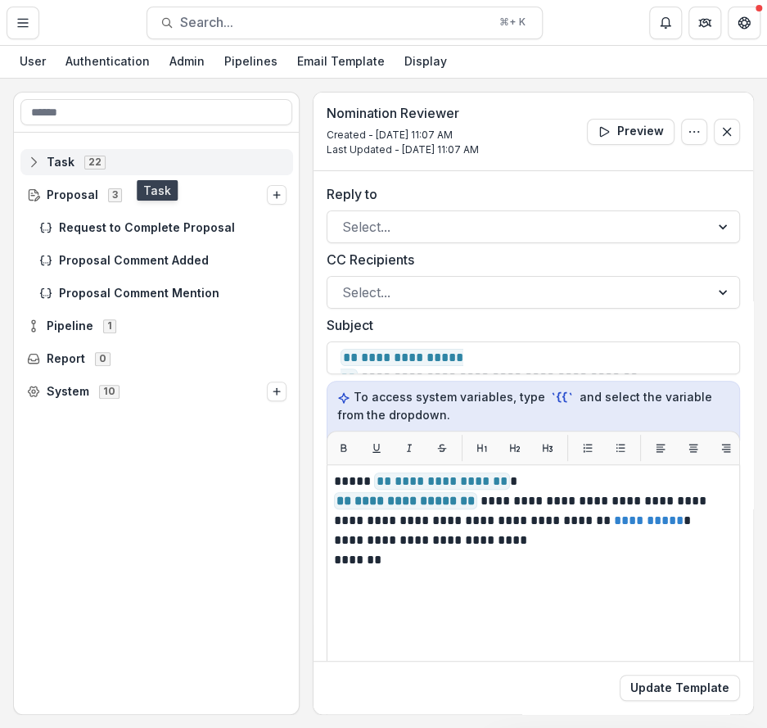
click at [109, 167] on span "Task 22" at bounding box center [157, 162] width 260 height 14
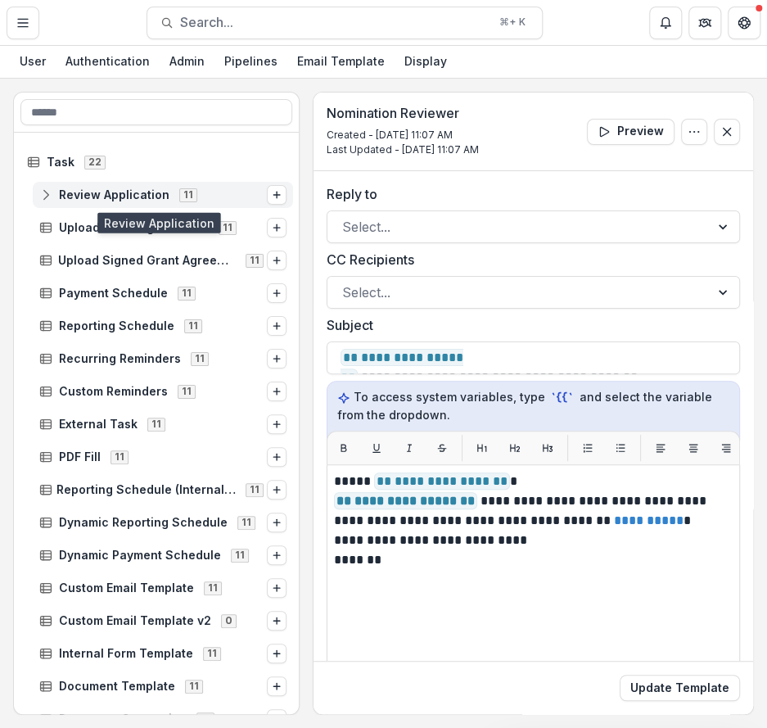
click at [134, 188] on span "Review Application" at bounding box center [114, 195] width 111 height 14
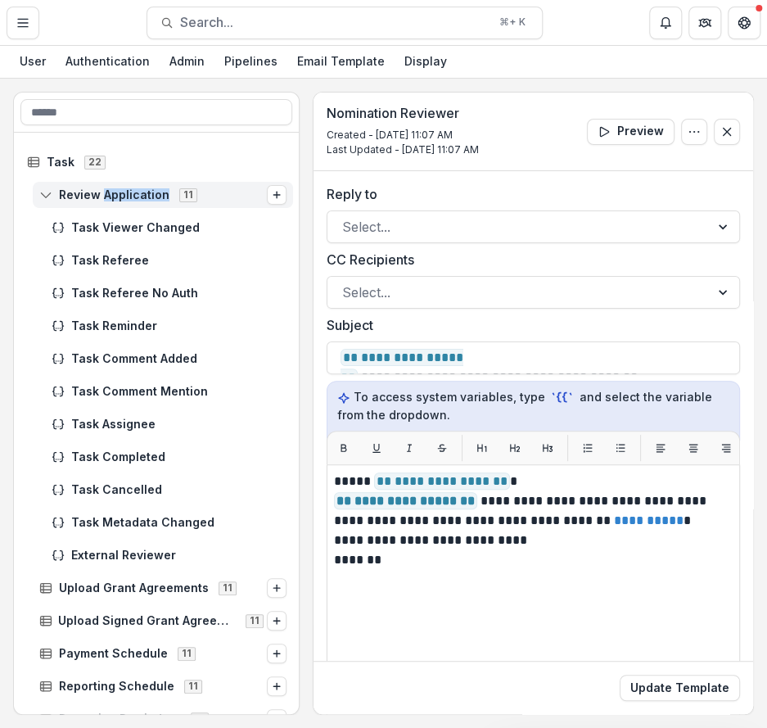
click at [134, 188] on span "Review Application" at bounding box center [114, 195] width 111 height 14
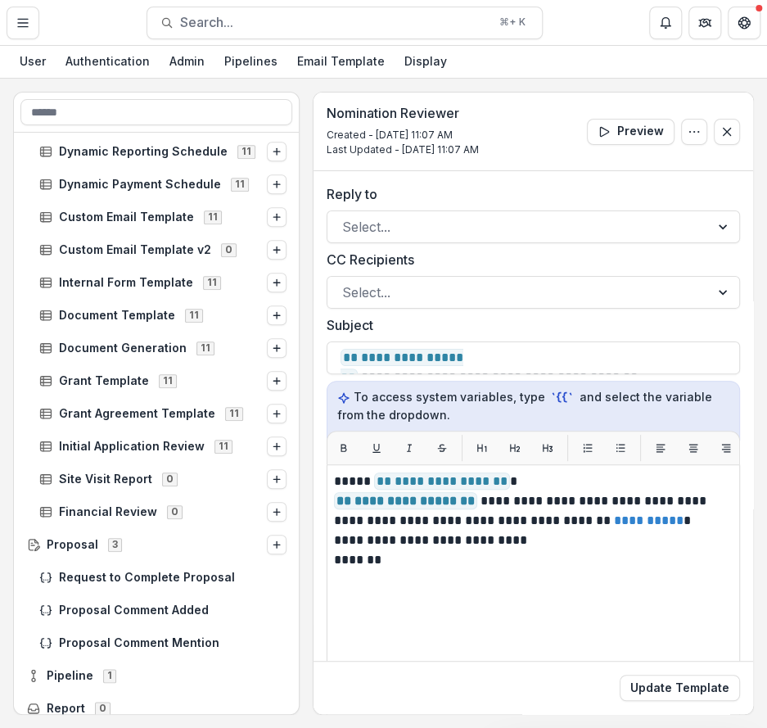
scroll to position [367, 0]
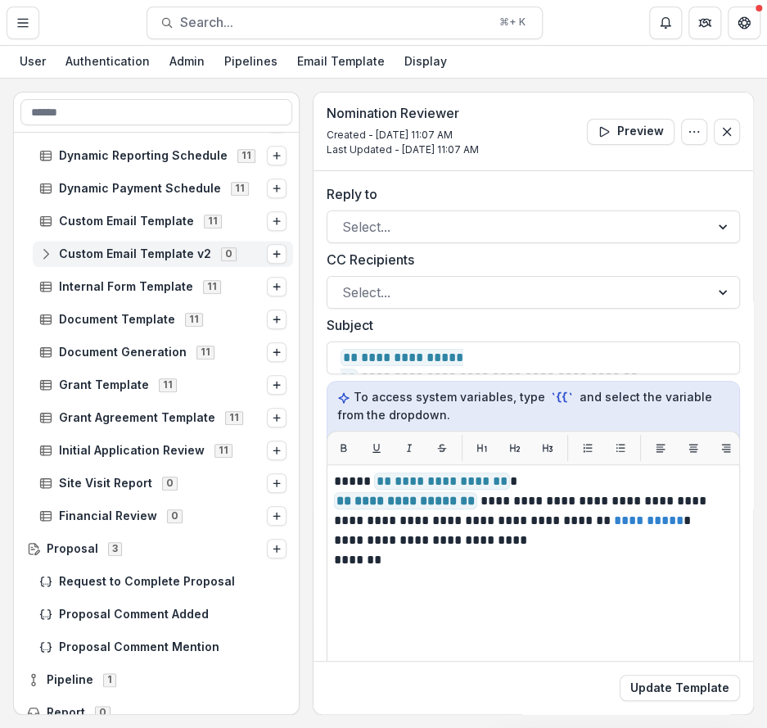
click at [120, 251] on span "Custom Email Template v2" at bounding box center [135, 254] width 152 height 14
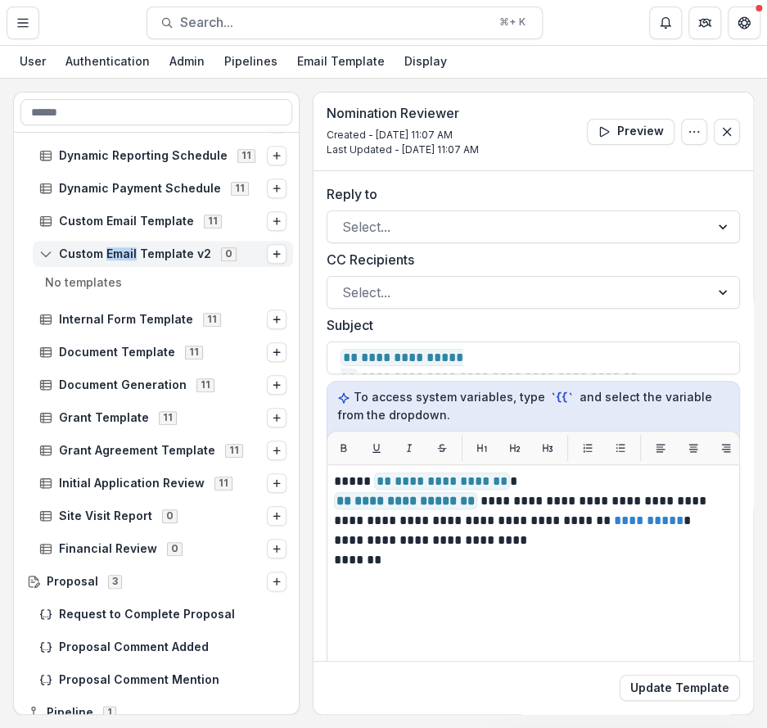
click at [120, 251] on span "Custom Email Template v2" at bounding box center [135, 254] width 152 height 14
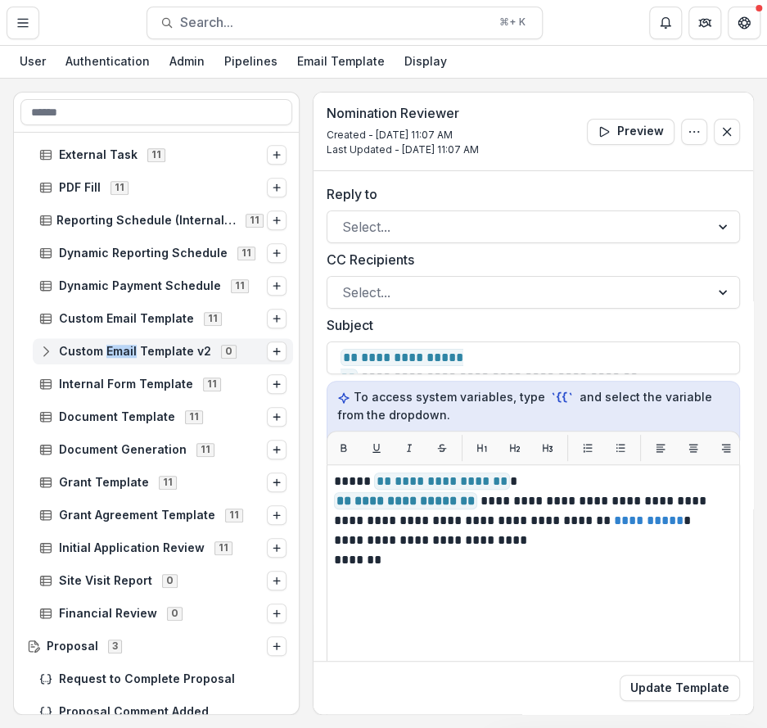
scroll to position [282, 0]
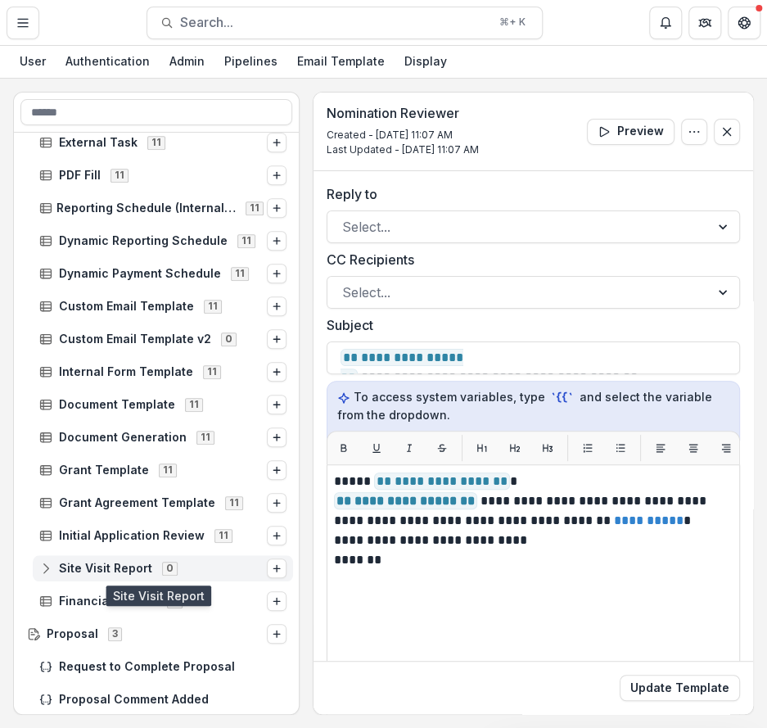
click at [89, 568] on span "Site Visit Report" at bounding box center [105, 569] width 93 height 14
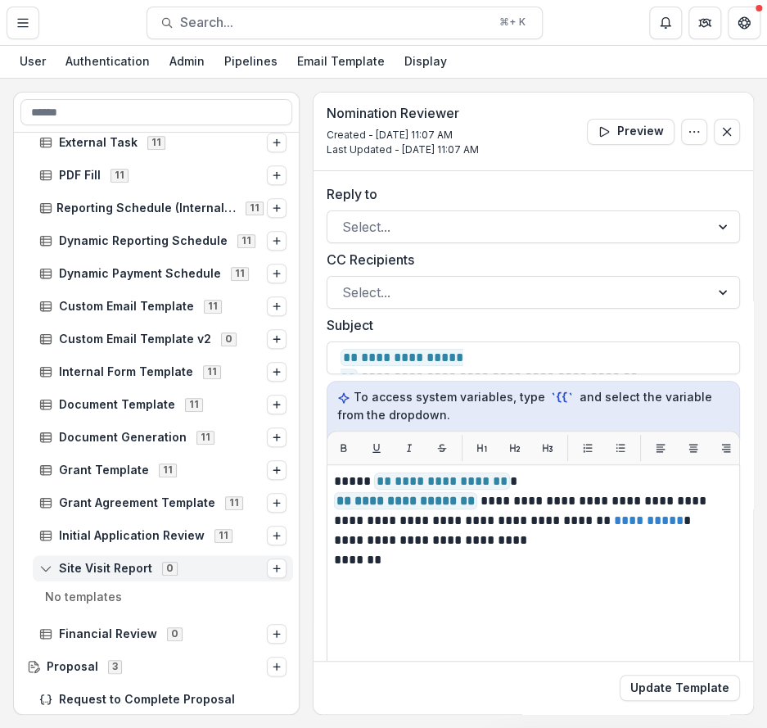
click at [95, 568] on span "Site Visit Report" at bounding box center [105, 569] width 93 height 14
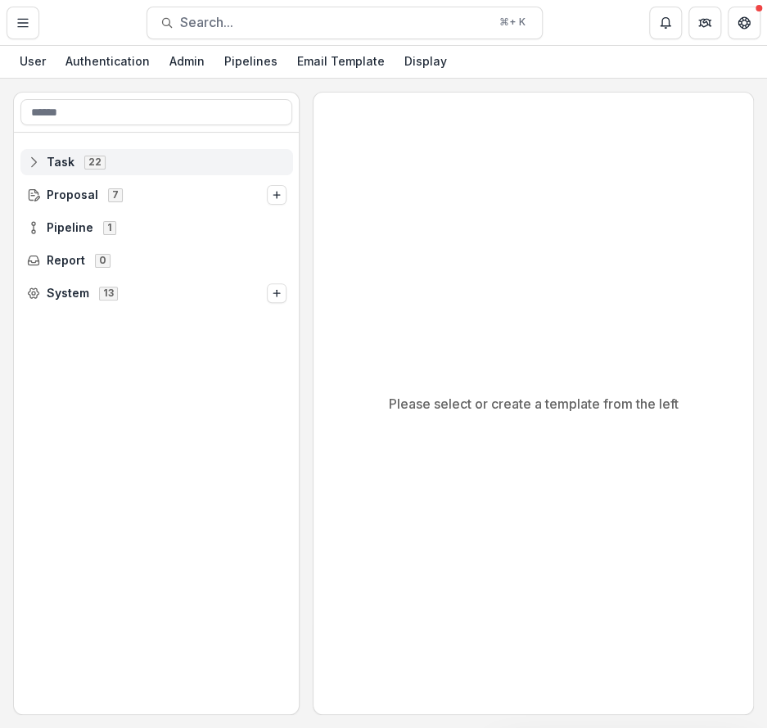
click at [77, 162] on span "Task 22" at bounding box center [157, 162] width 260 height 14
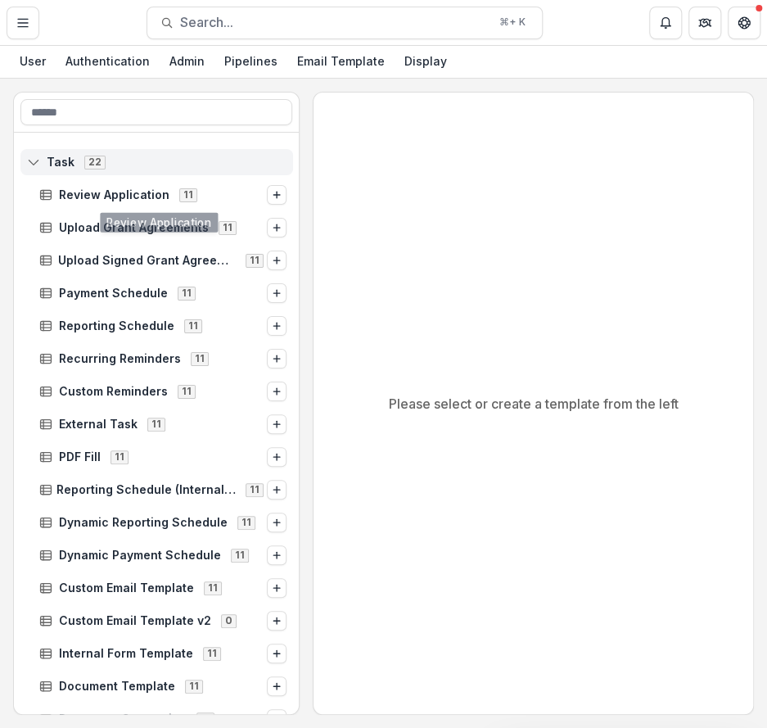
click at [75, 170] on div "Task 22" at bounding box center [156, 162] width 273 height 26
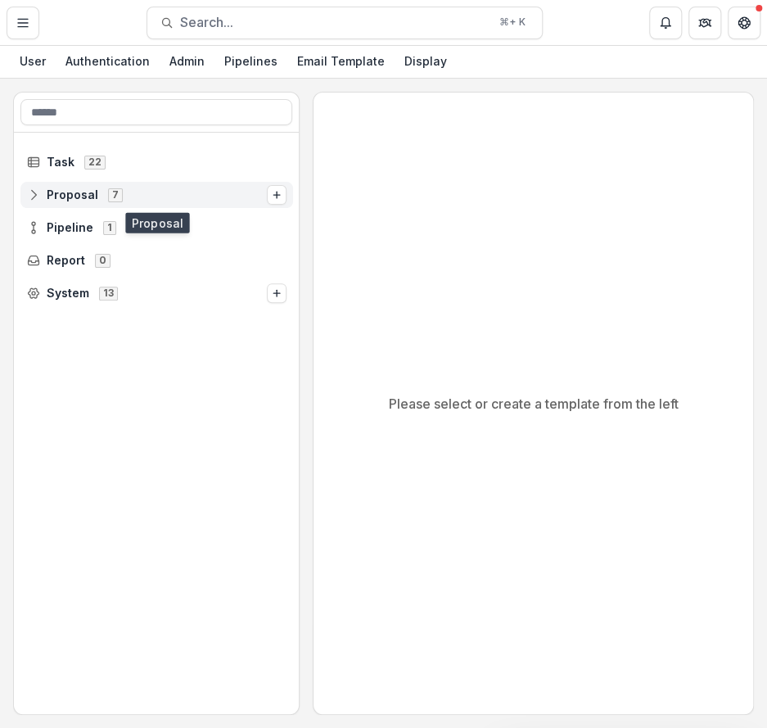
click at [80, 200] on span "Proposal" at bounding box center [73, 195] width 52 height 14
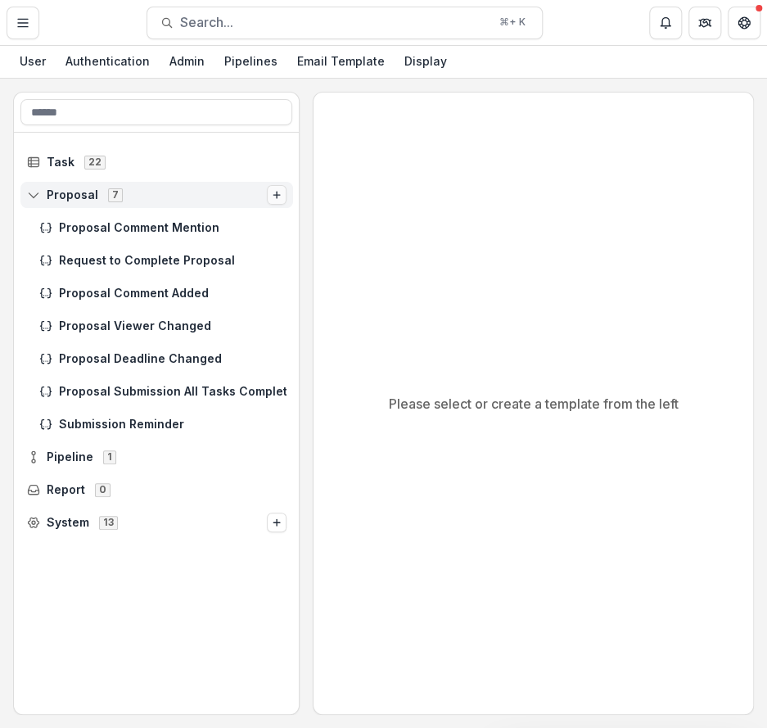
click at [276, 195] on line "Options" at bounding box center [277, 195] width 7 height 0
click at [187, 191] on span "Proposal 7" at bounding box center [147, 195] width 240 height 14
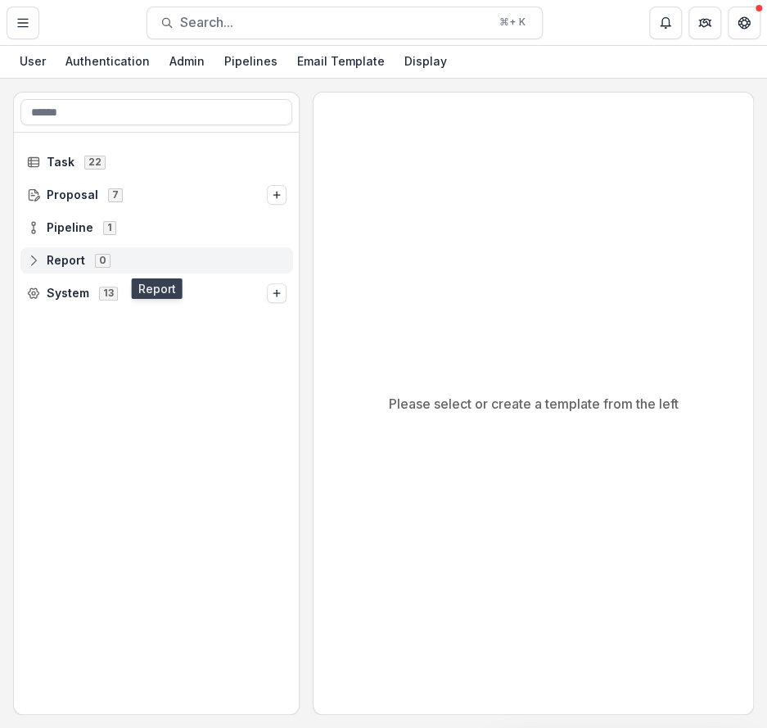
click at [123, 251] on div "Report 0" at bounding box center [156, 260] width 273 height 26
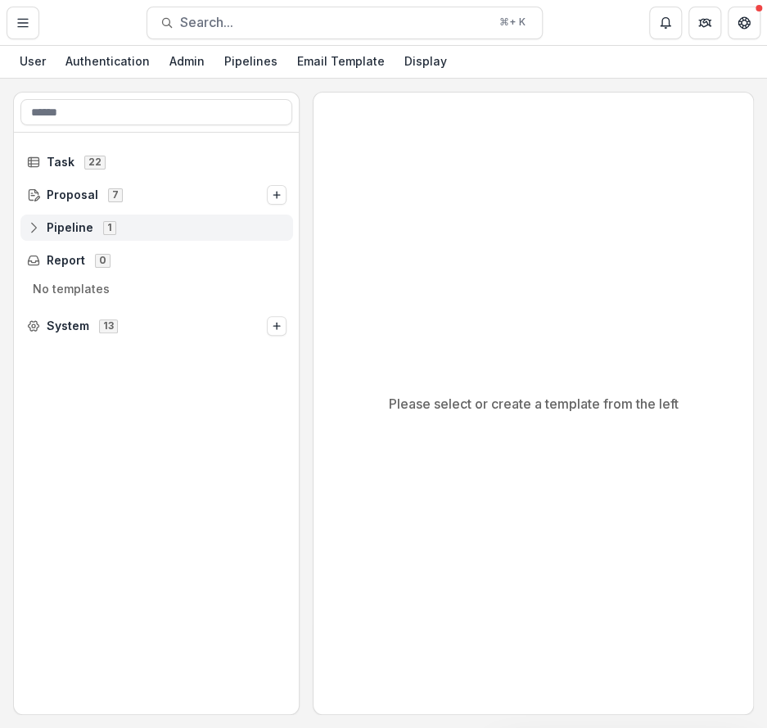
click at [116, 228] on span "Pipeline 1" at bounding box center [157, 227] width 260 height 14
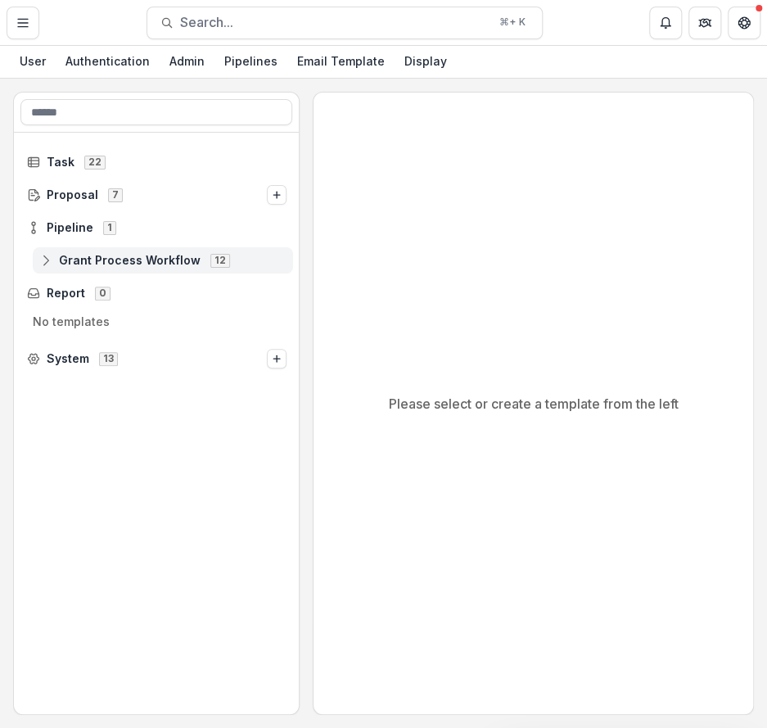
click at [115, 254] on span "Grant Process Workflow" at bounding box center [130, 261] width 142 height 14
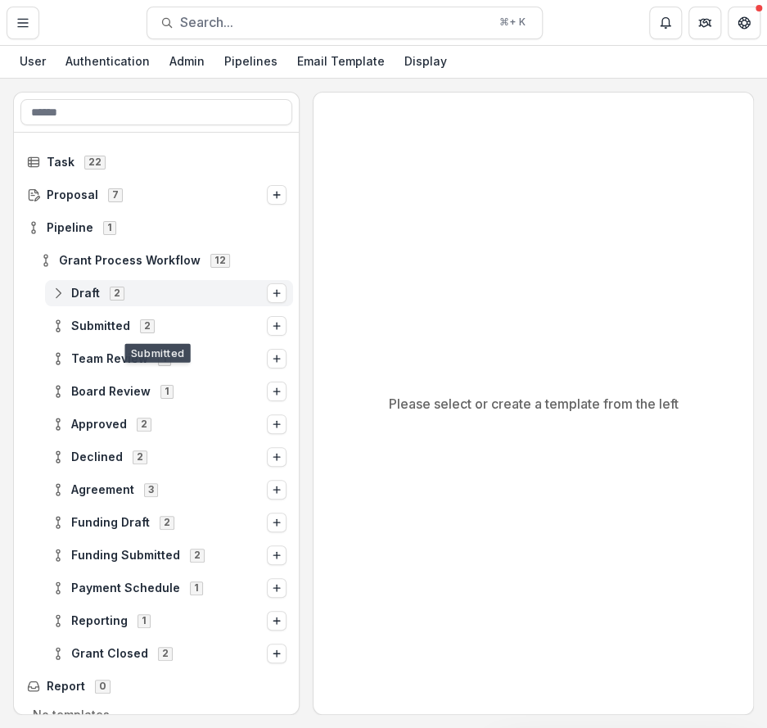
click at [118, 281] on div "Draft 2" at bounding box center [169, 293] width 248 height 26
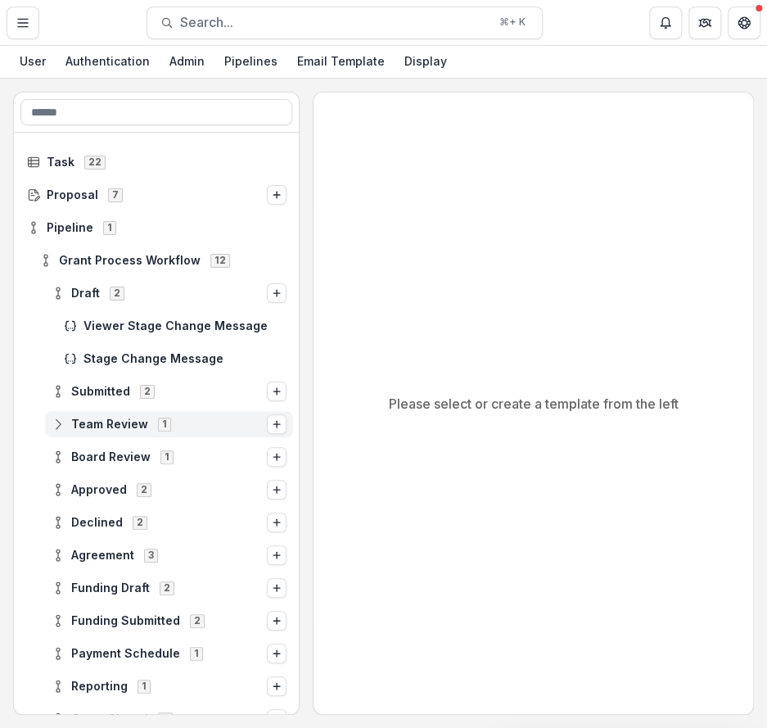
click at [148, 415] on div "Team Review 1" at bounding box center [169, 424] width 248 height 26
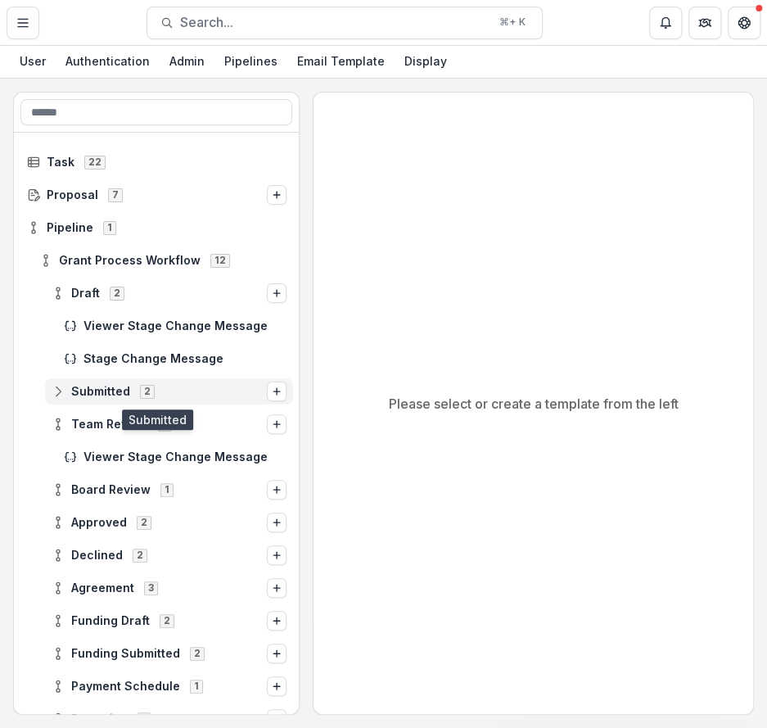
click at [116, 389] on span "Submitted" at bounding box center [100, 392] width 59 height 14
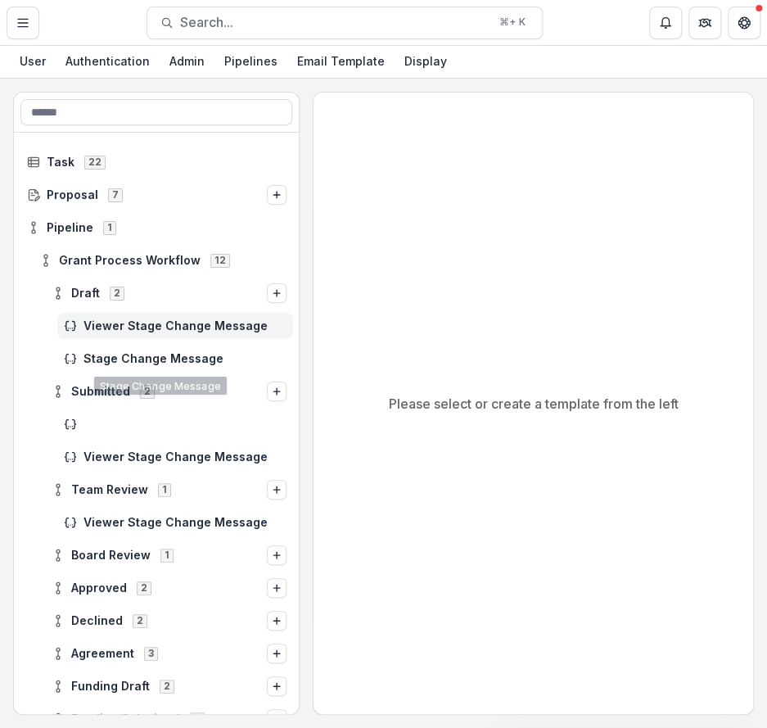
click at [105, 337] on div "Viewer Stage Change Message" at bounding box center [175, 326] width 236 height 26
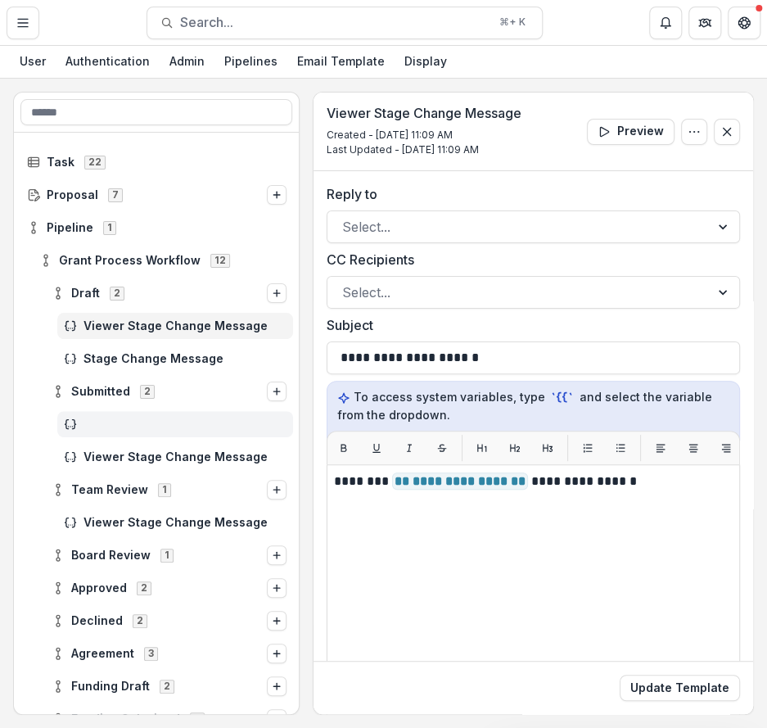
click at [105, 432] on div at bounding box center [175, 424] width 236 height 26
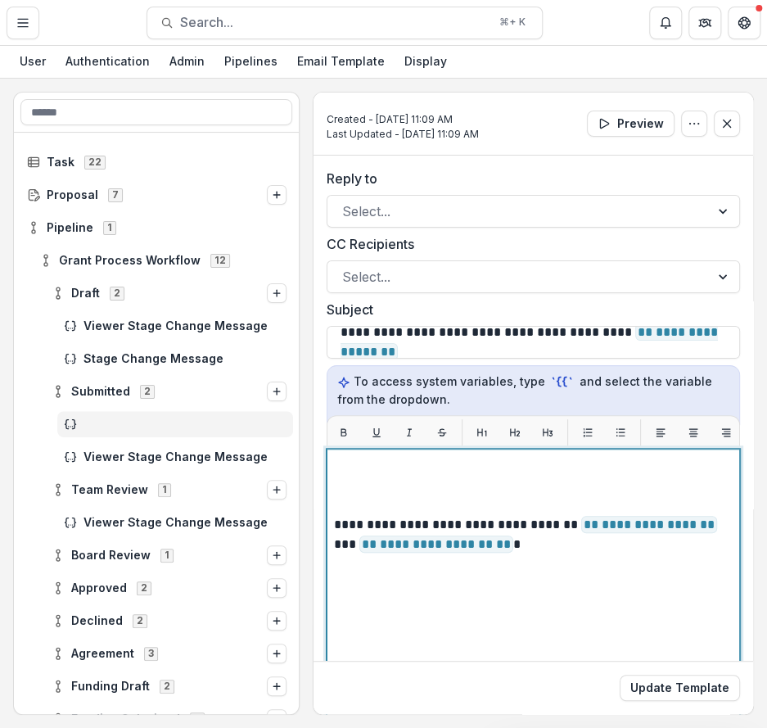
click at [413, 477] on p at bounding box center [533, 486] width 399 height 20
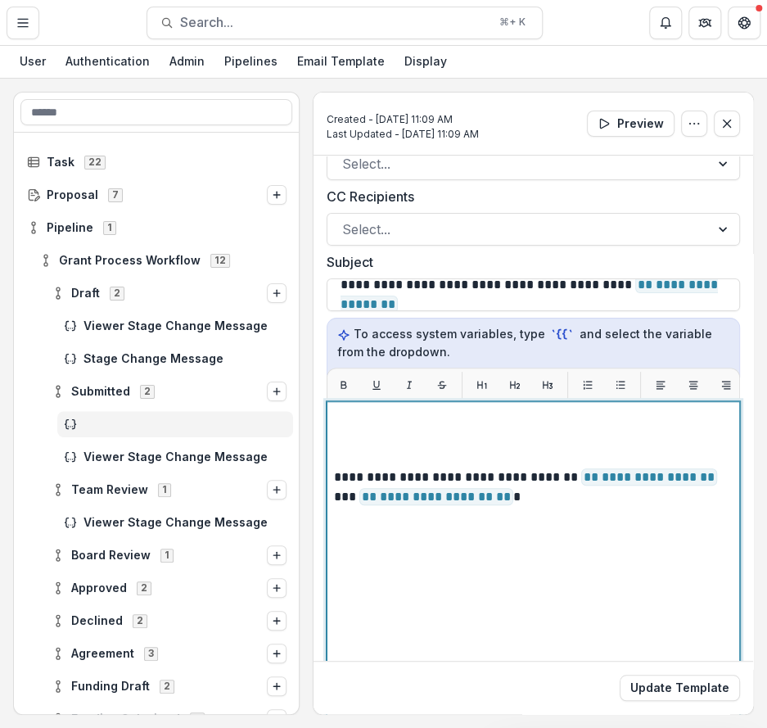
scroll to position [52, 0]
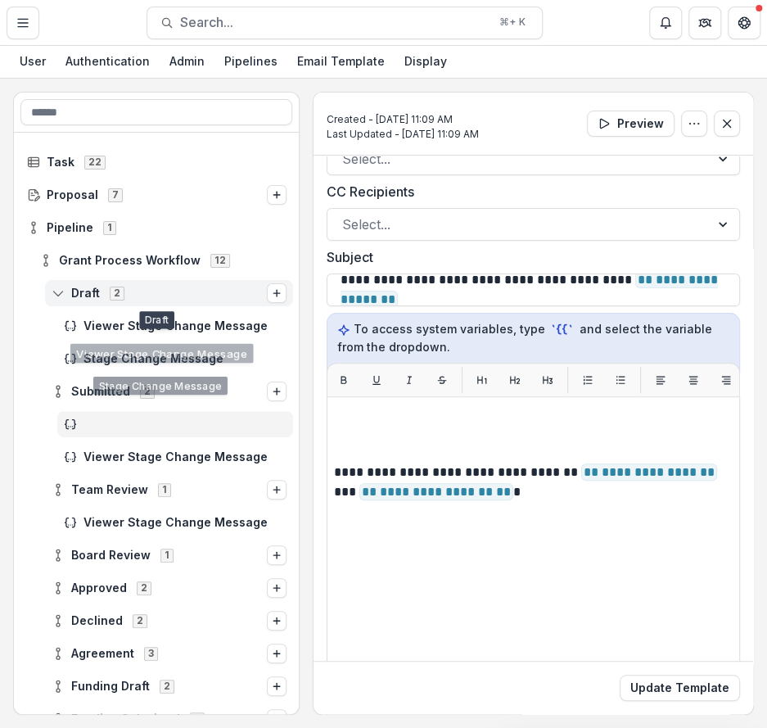
click at [149, 301] on div "Draft 2" at bounding box center [169, 293] width 248 height 26
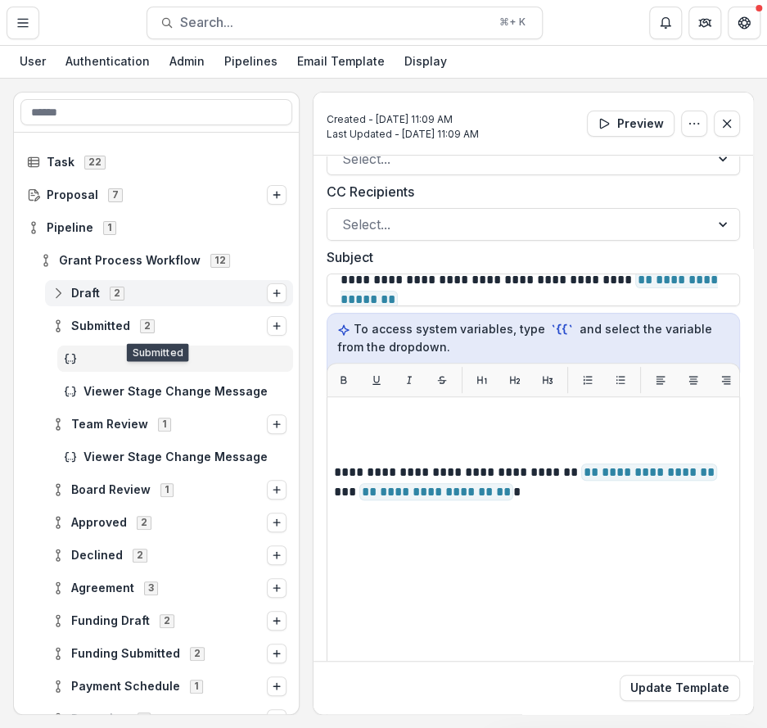
click at [130, 296] on span "Draft 2" at bounding box center [159, 293] width 215 height 14
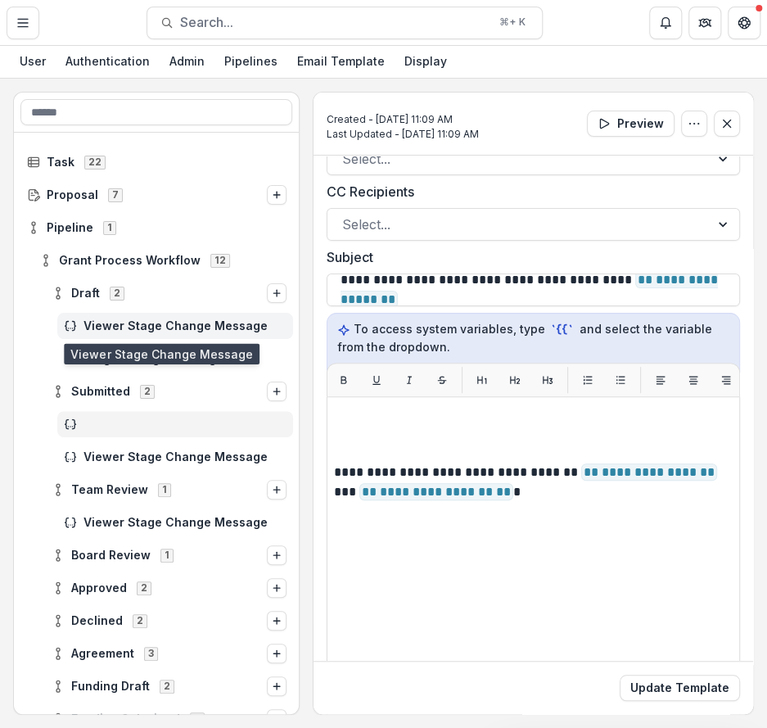
click at [130, 330] on span "Viewer Stage Change Message" at bounding box center [185, 326] width 203 height 14
